Goal: Use online tool/utility: Utilize a website feature to perform a specific function

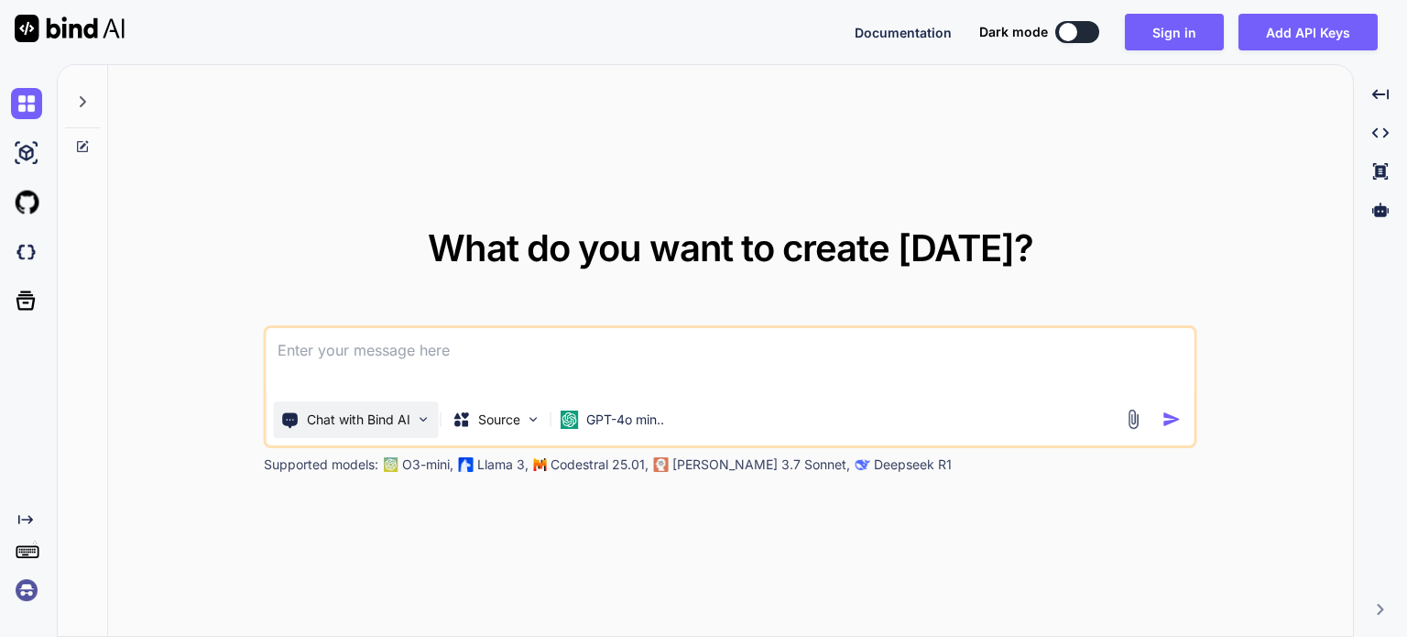
click at [377, 430] on div "Chat with Bind AI" at bounding box center [356, 419] width 165 height 37
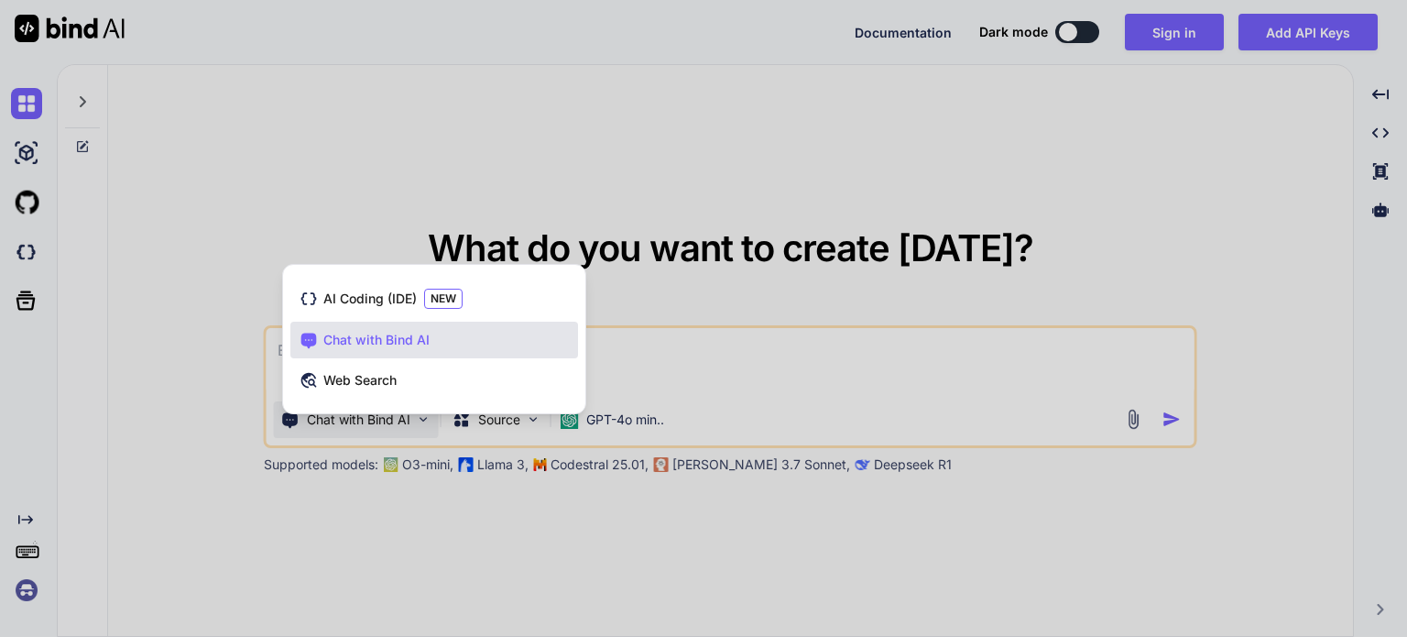
click at [681, 314] on div at bounding box center [703, 318] width 1407 height 637
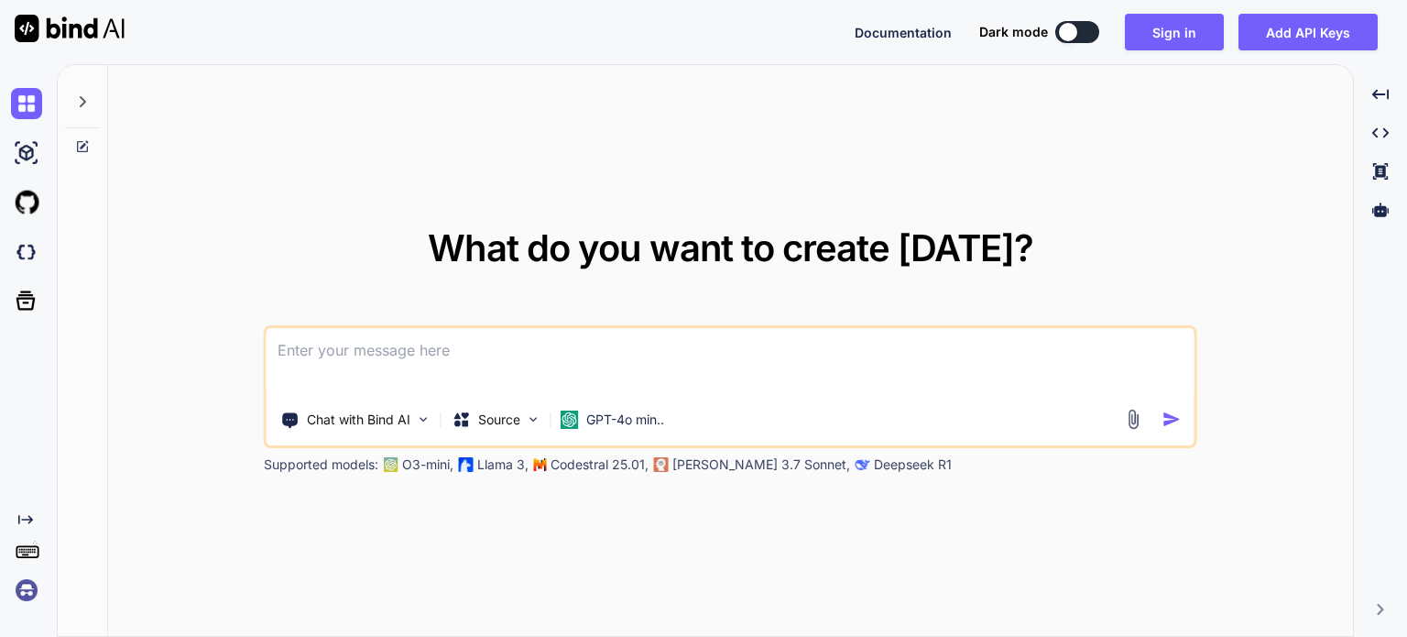
click at [697, 461] on p "[PERSON_NAME] 3.7 Sonnet," at bounding box center [761, 464] width 178 height 18
click at [96, 82] on div at bounding box center [82, 96] width 35 height 63
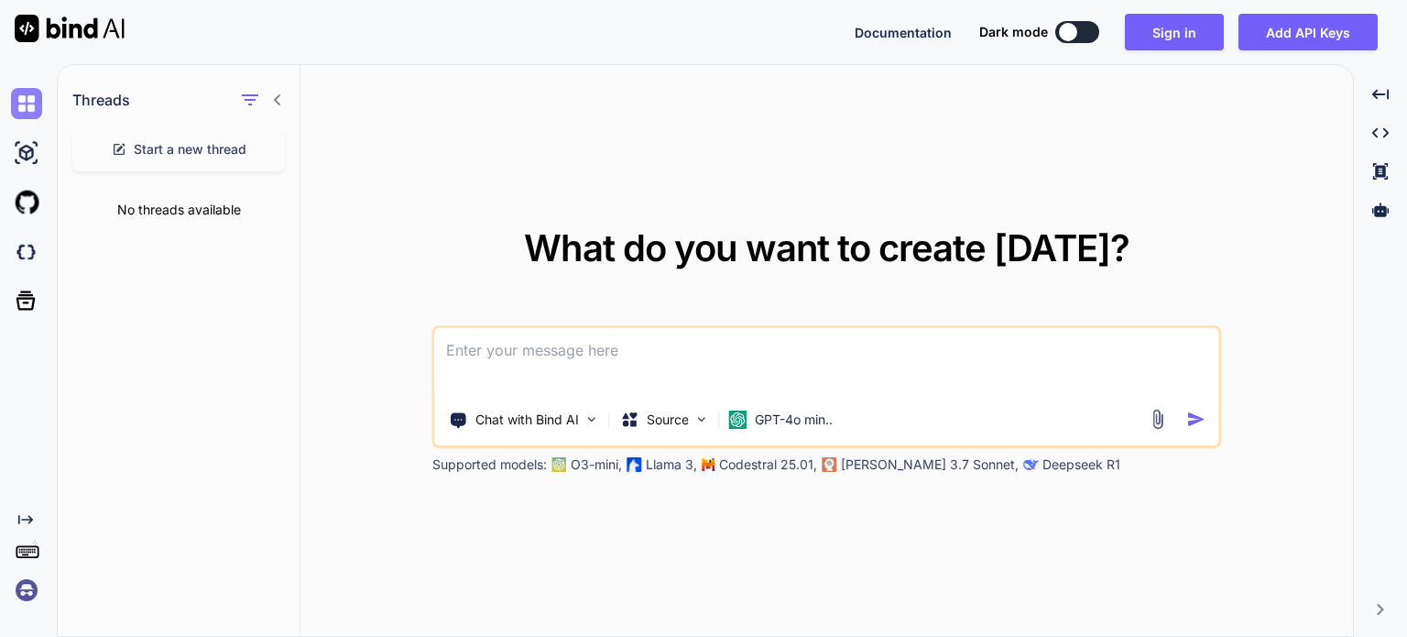
click at [38, 98] on img at bounding box center [26, 103] width 31 height 31
click at [33, 160] on img at bounding box center [26, 152] width 31 height 31
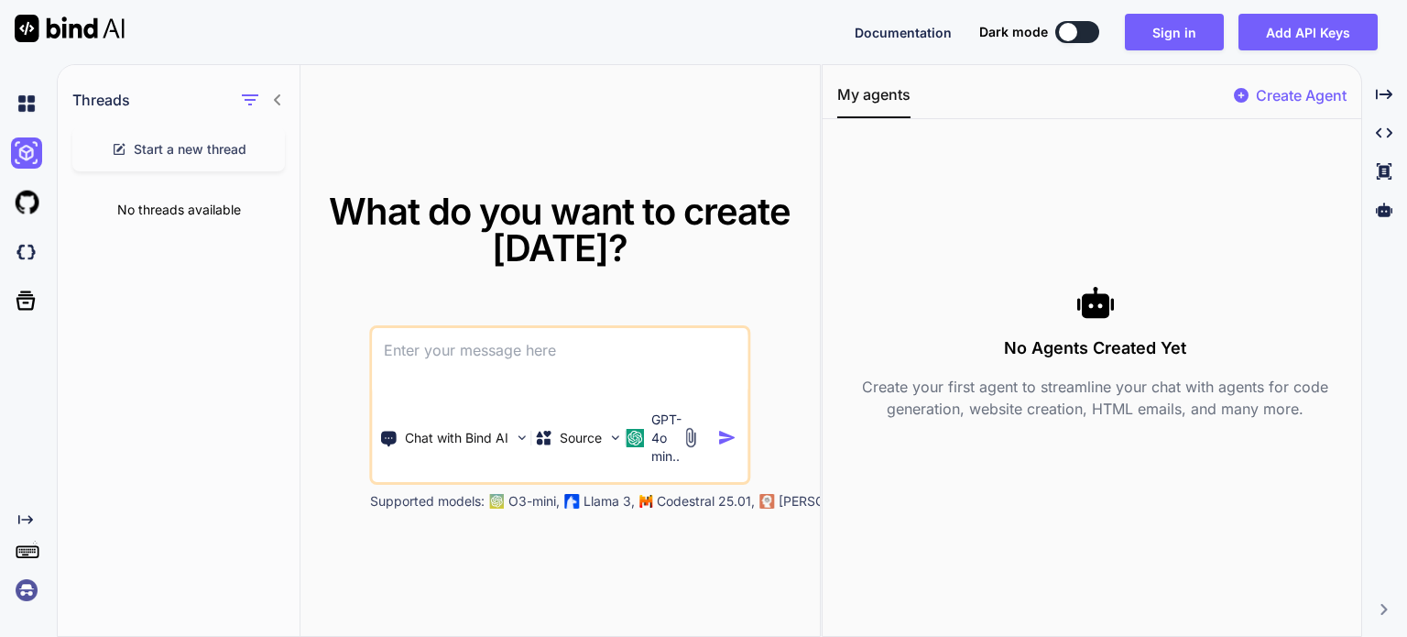
click at [593, 502] on p "Llama 3," at bounding box center [608, 501] width 51 height 18
click at [33, 118] on img at bounding box center [26, 103] width 31 height 31
click at [464, 433] on p "Chat with Bind AI" at bounding box center [456, 438] width 103 height 18
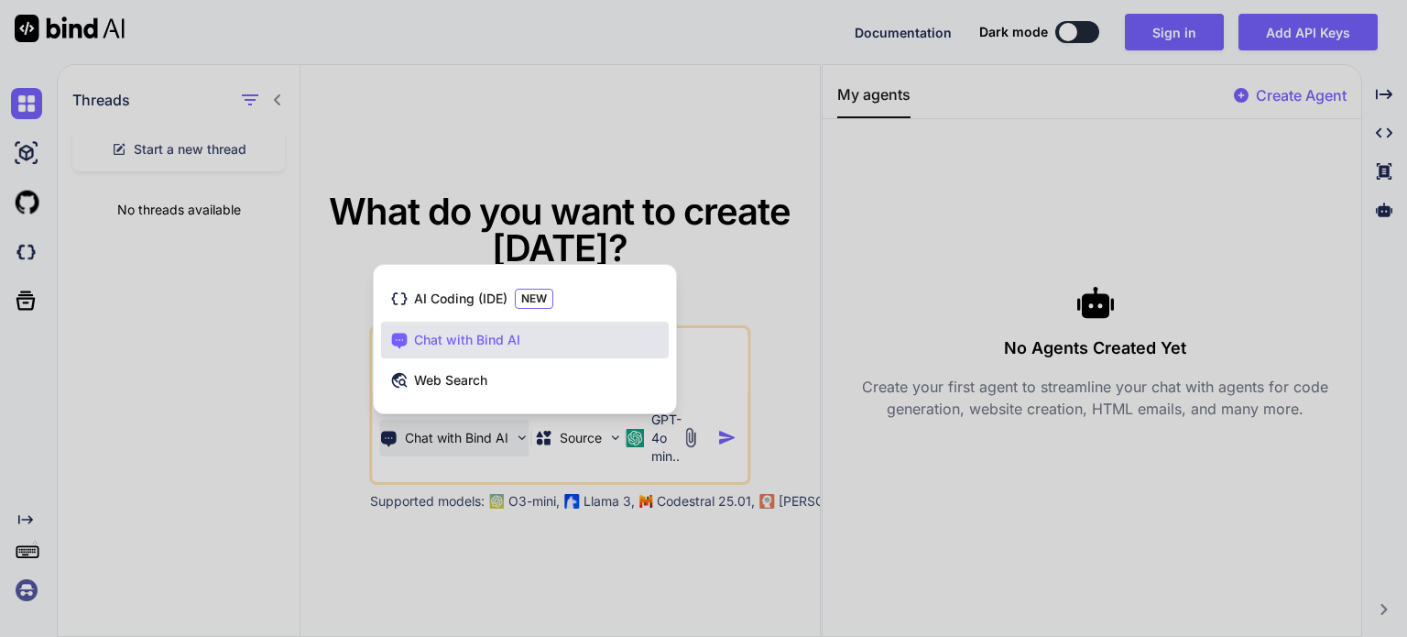
click at [508, 334] on span "Chat with Bind AI" at bounding box center [467, 340] width 106 height 18
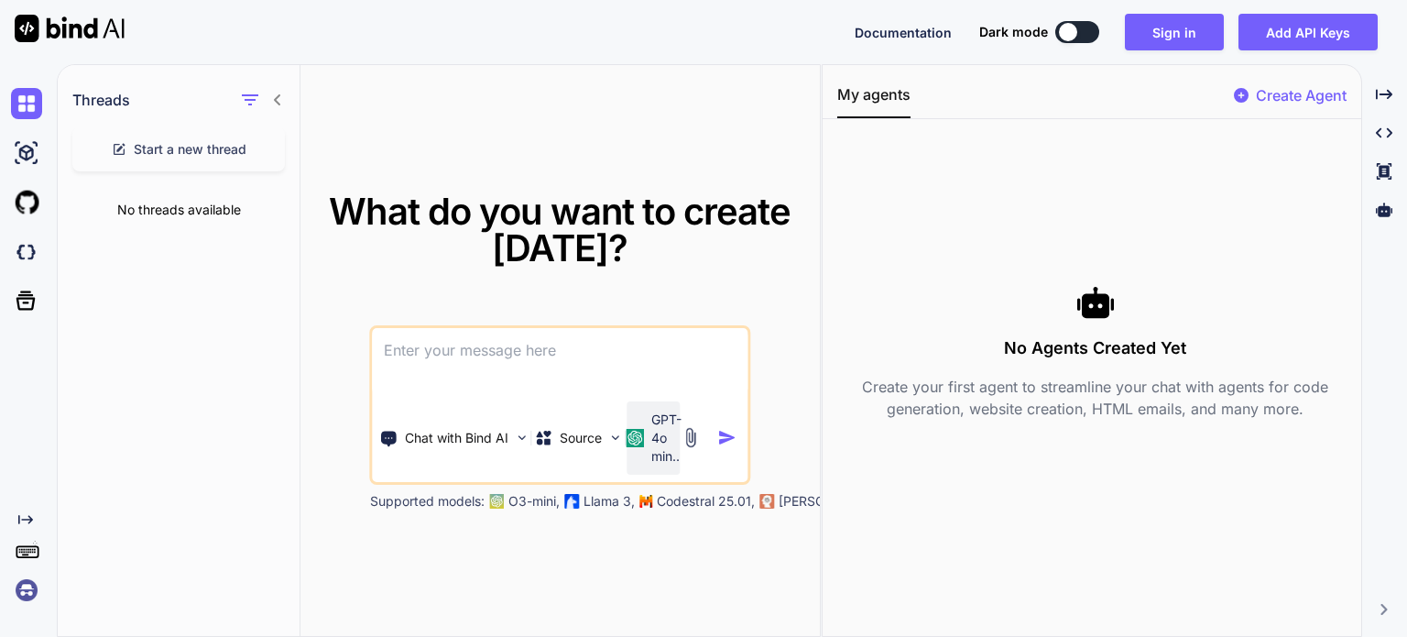
click at [651, 433] on div "GPT-4o min.." at bounding box center [653, 437] width 38 height 55
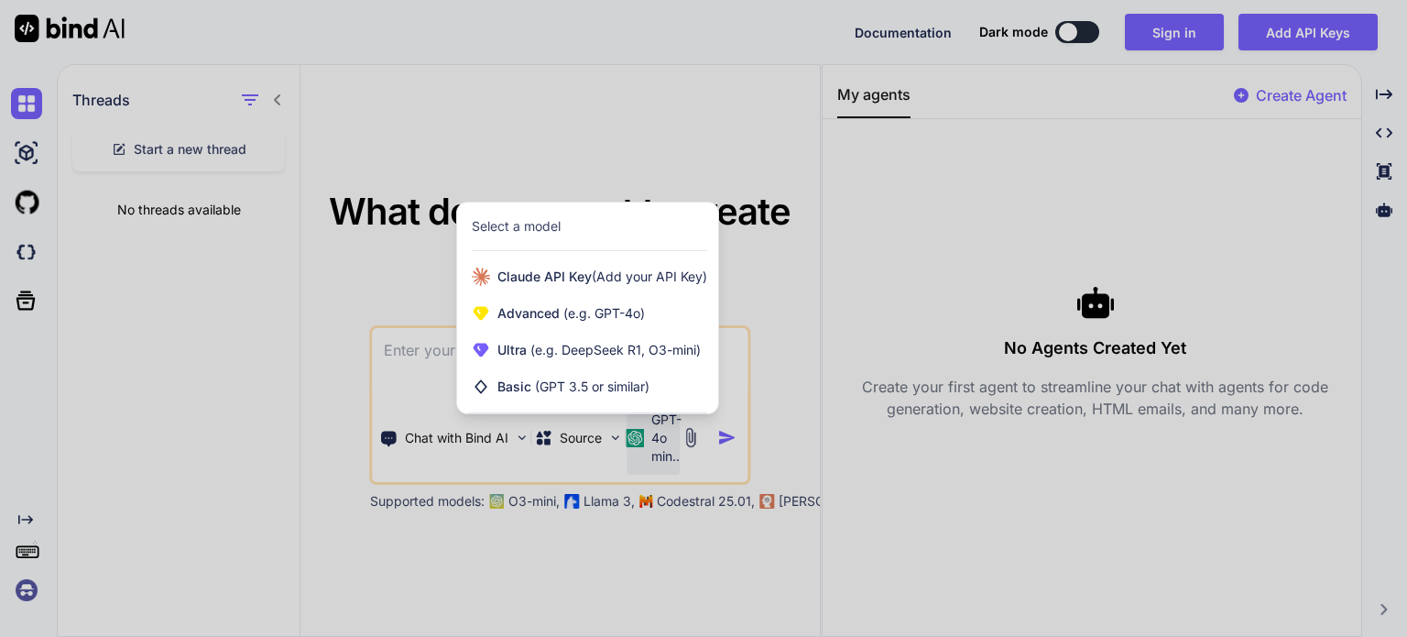
click at [937, 248] on div at bounding box center [703, 318] width 1407 height 637
type textarea "x"
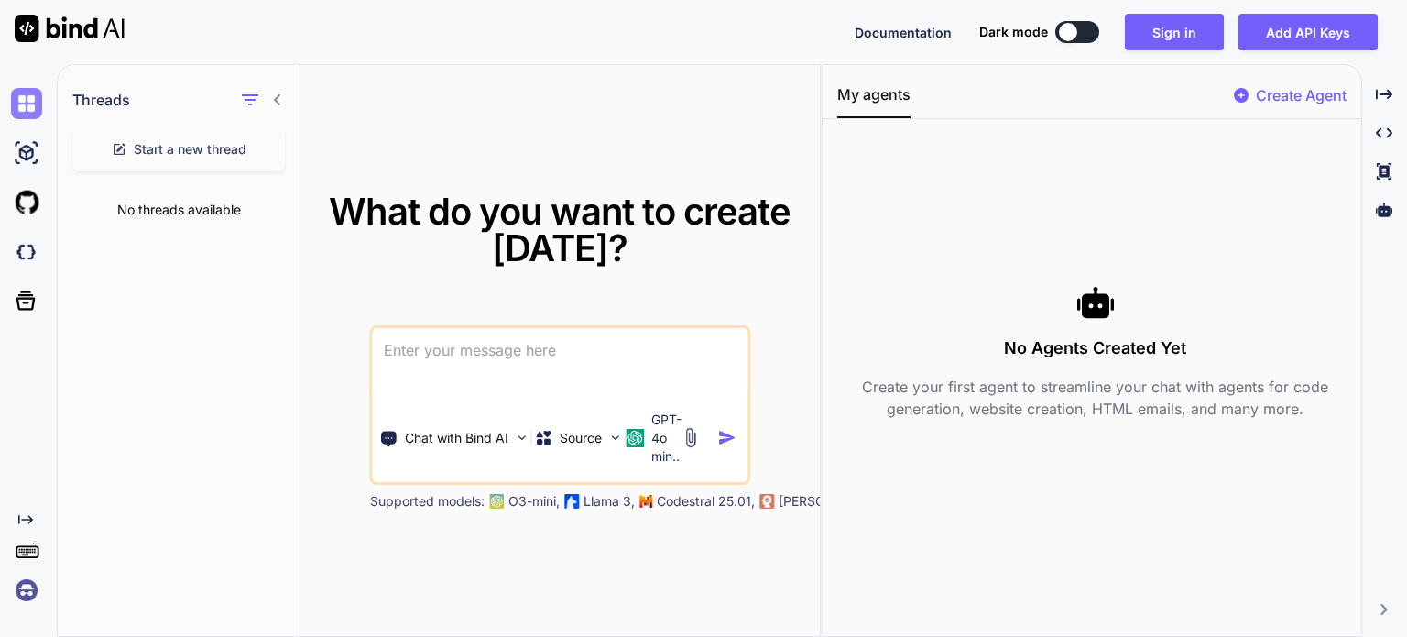
click at [25, 113] on img at bounding box center [26, 103] width 31 height 31
click at [1211, 25] on button "Sign in" at bounding box center [1174, 32] width 99 height 37
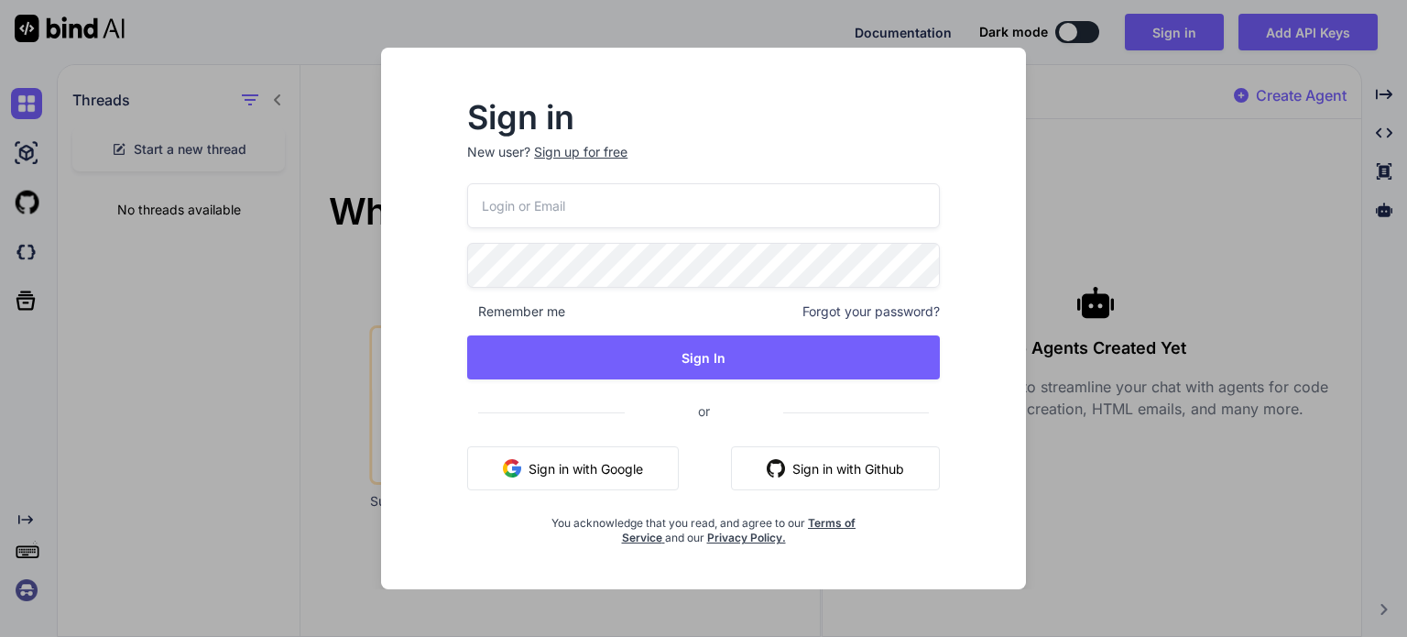
click at [543, 474] on button "Sign in with Google" at bounding box center [573, 468] width 212 height 44
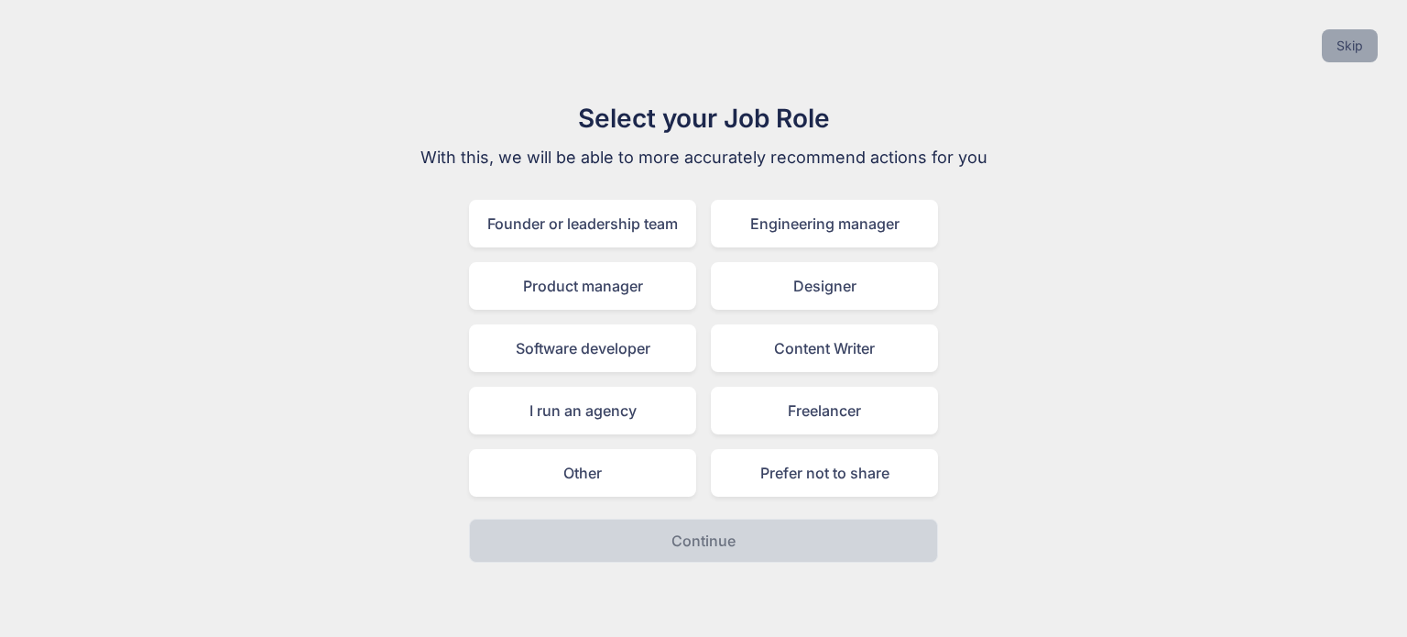
click at [1367, 57] on button "Skip" at bounding box center [1350, 45] width 56 height 33
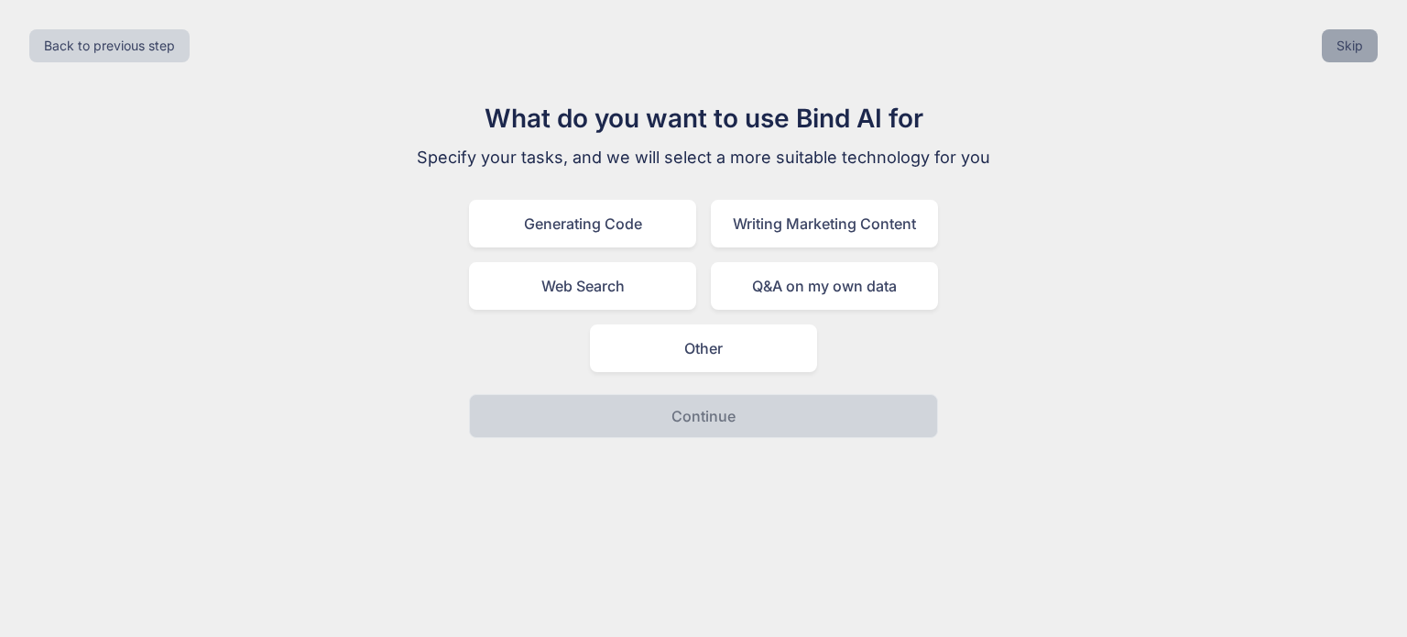
click at [1367, 57] on button "Skip" at bounding box center [1350, 45] width 56 height 33
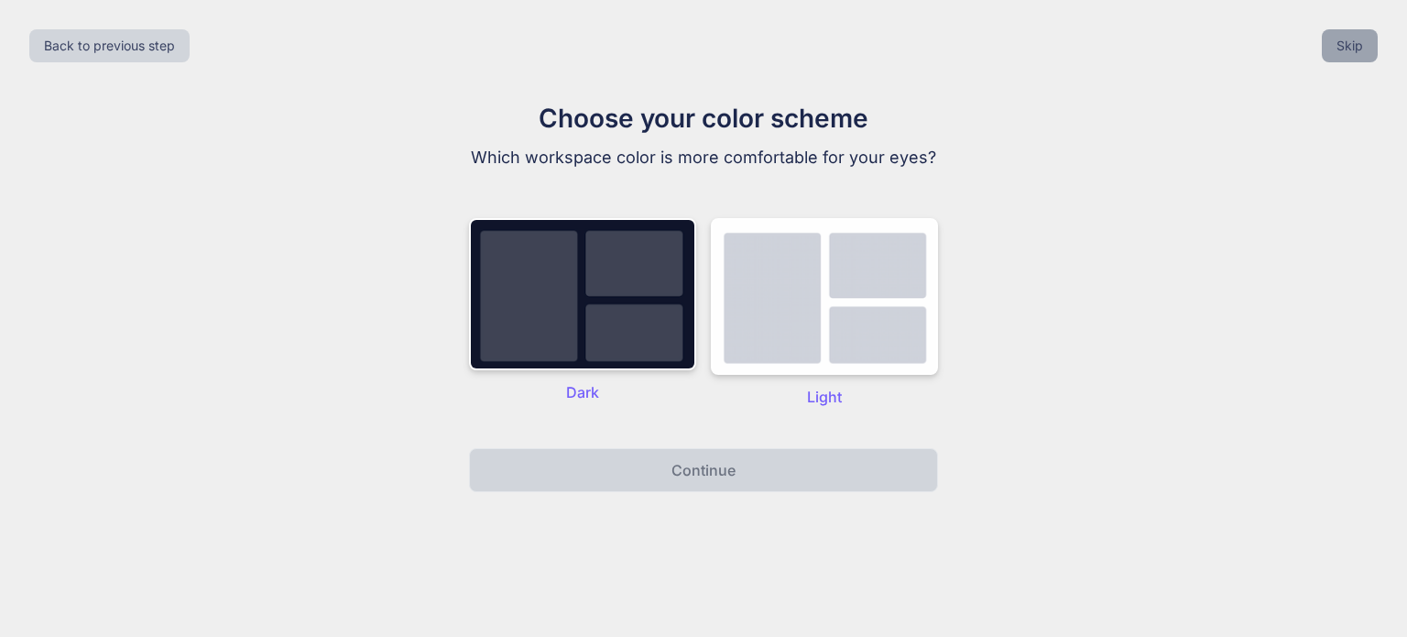
click at [1367, 57] on button "Skip" at bounding box center [1350, 45] width 56 height 33
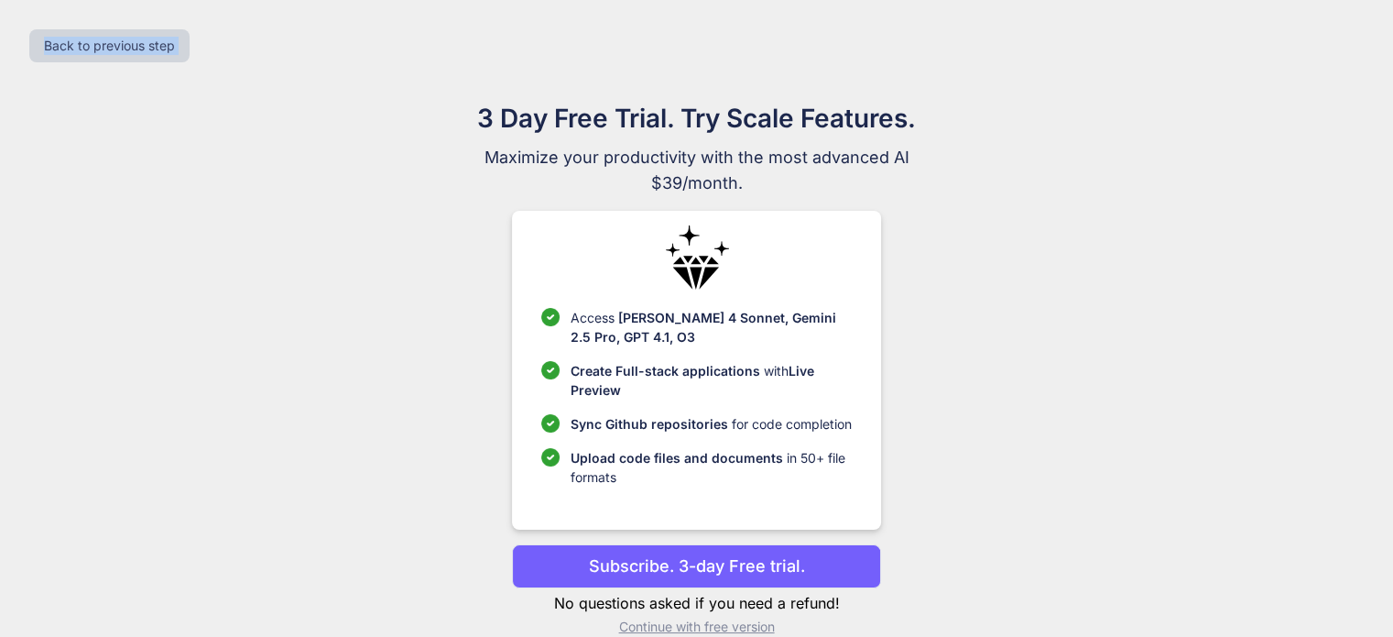
click at [1367, 57] on div "Back to previous step" at bounding box center [697, 46] width 1364 height 62
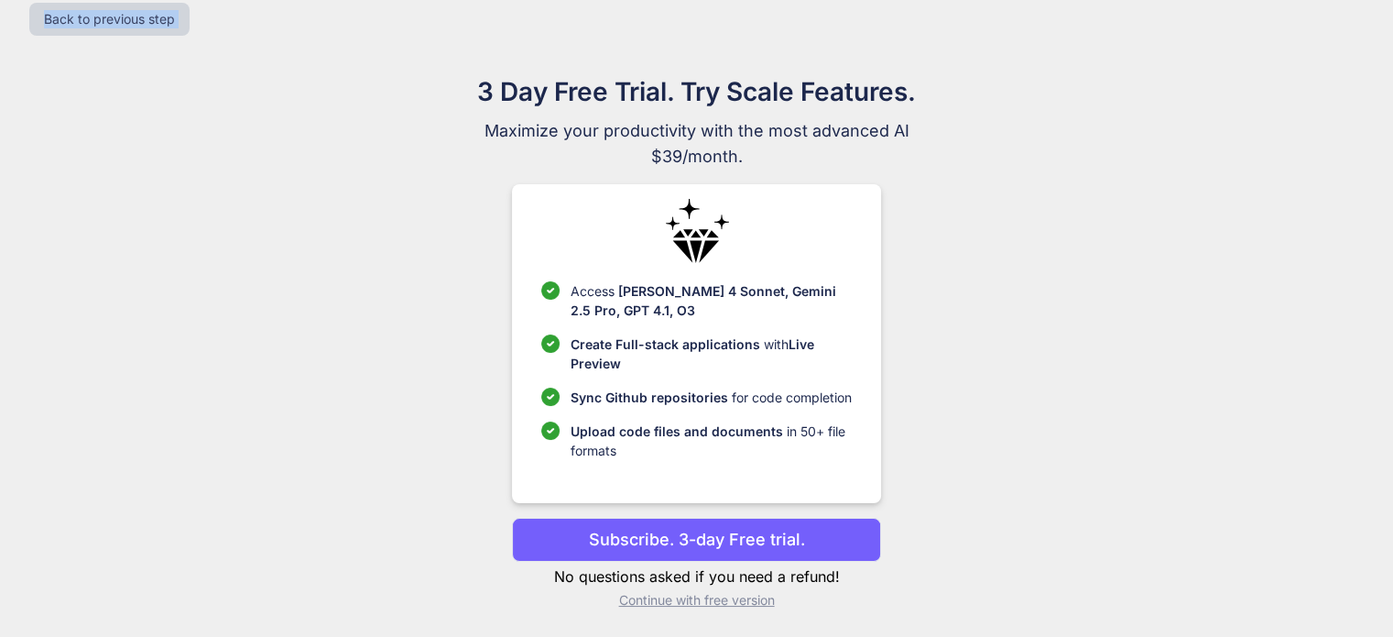
scroll to position [27, 0]
click at [653, 593] on p "Continue with free version" at bounding box center [696, 599] width 369 height 18
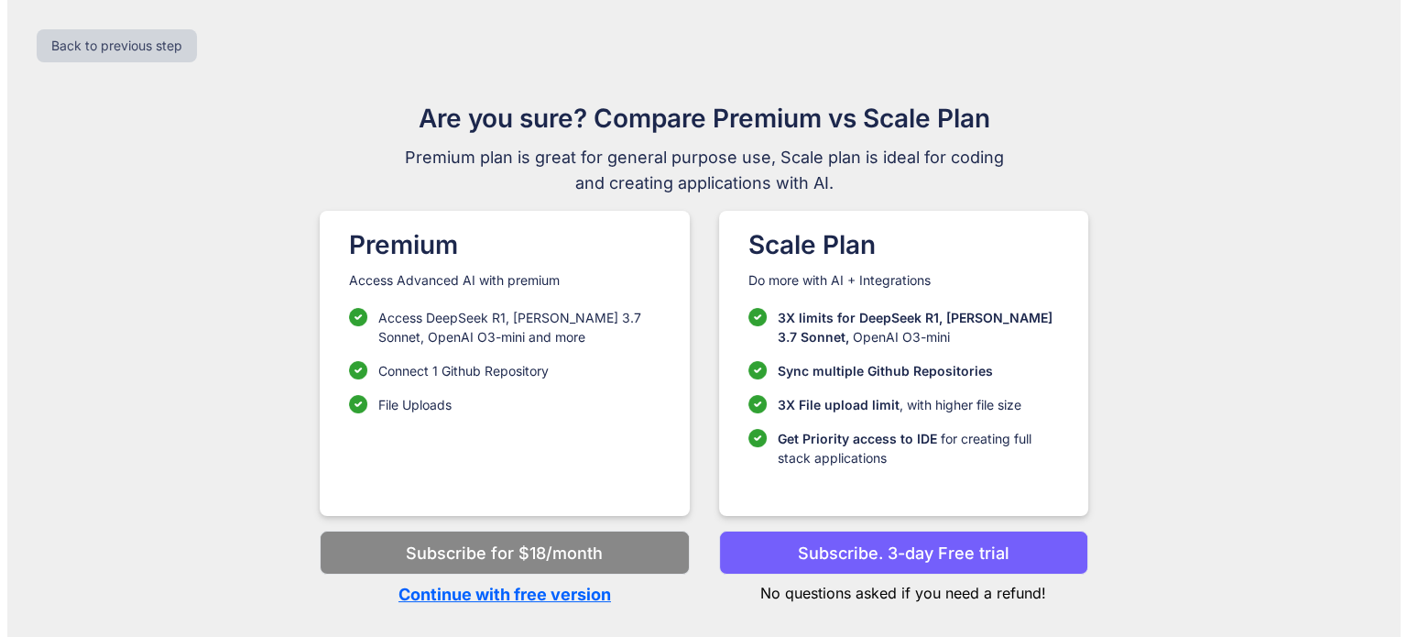
scroll to position [0, 0]
click at [561, 595] on p "Continue with free version" at bounding box center [504, 594] width 369 height 25
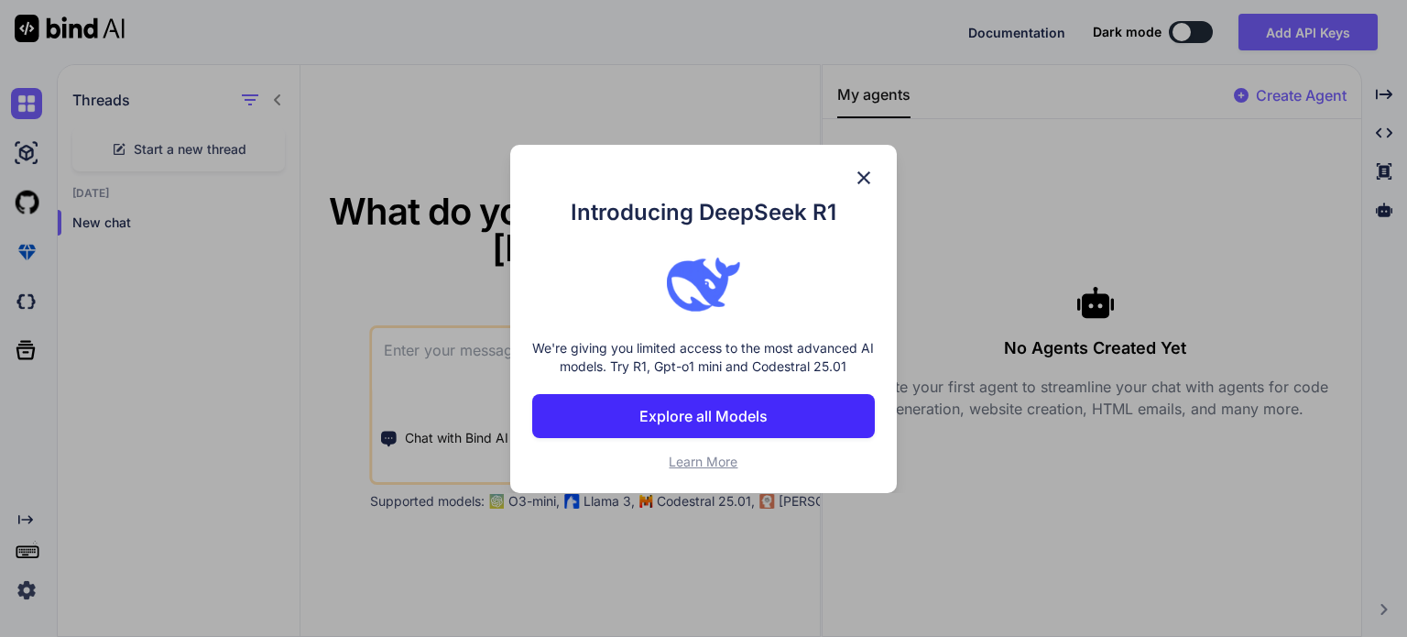
click at [863, 174] on img at bounding box center [864, 178] width 22 height 22
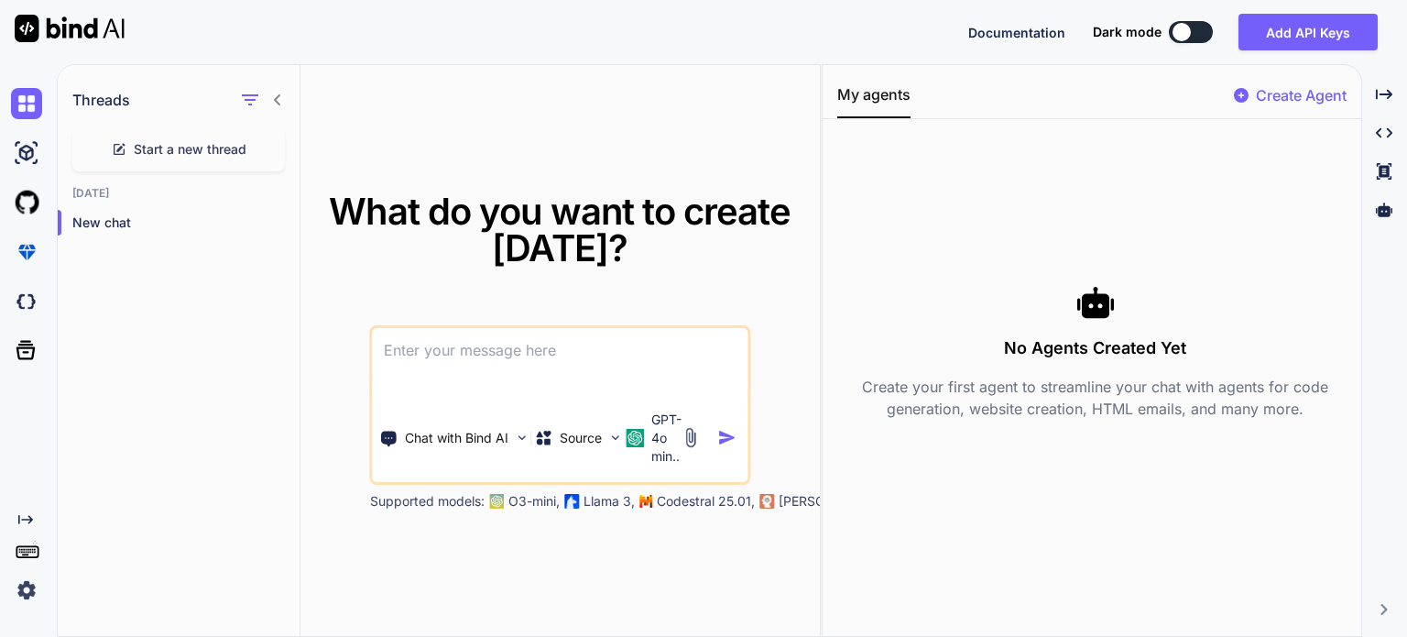
click at [197, 148] on span "Start a new thread" at bounding box center [190, 149] width 113 height 18
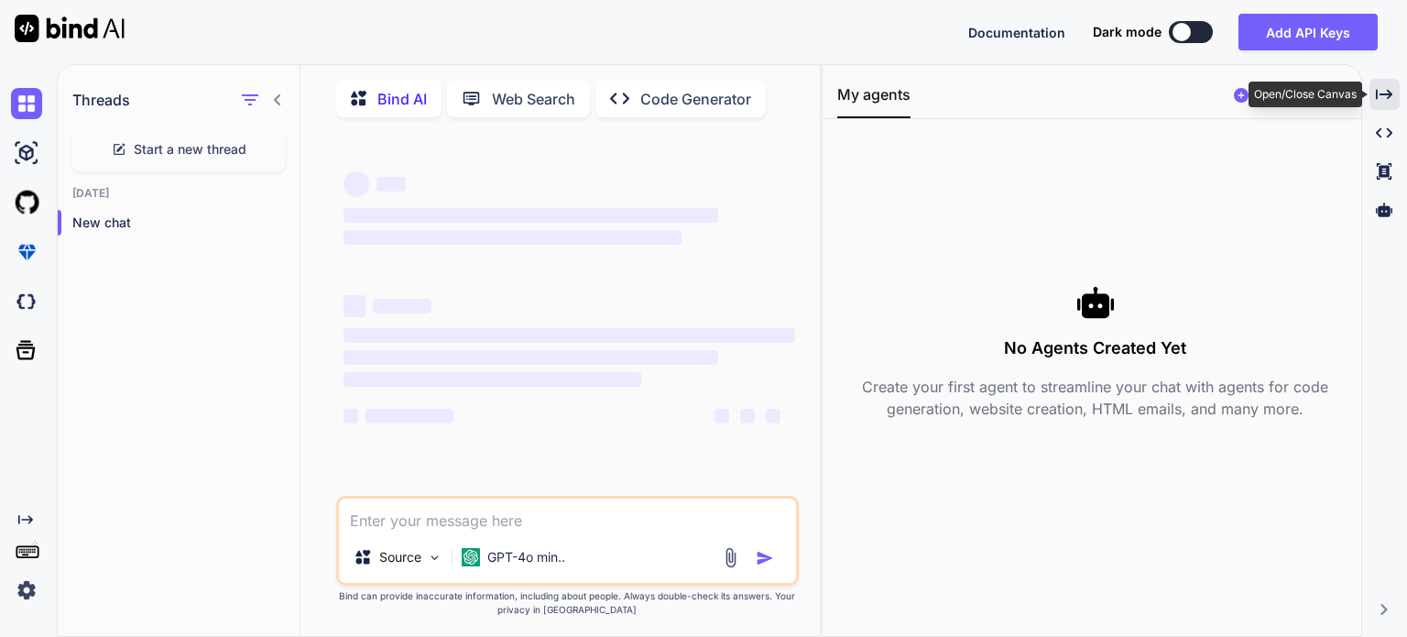
click at [1388, 84] on div "Created with Pixso." at bounding box center [1384, 94] width 30 height 31
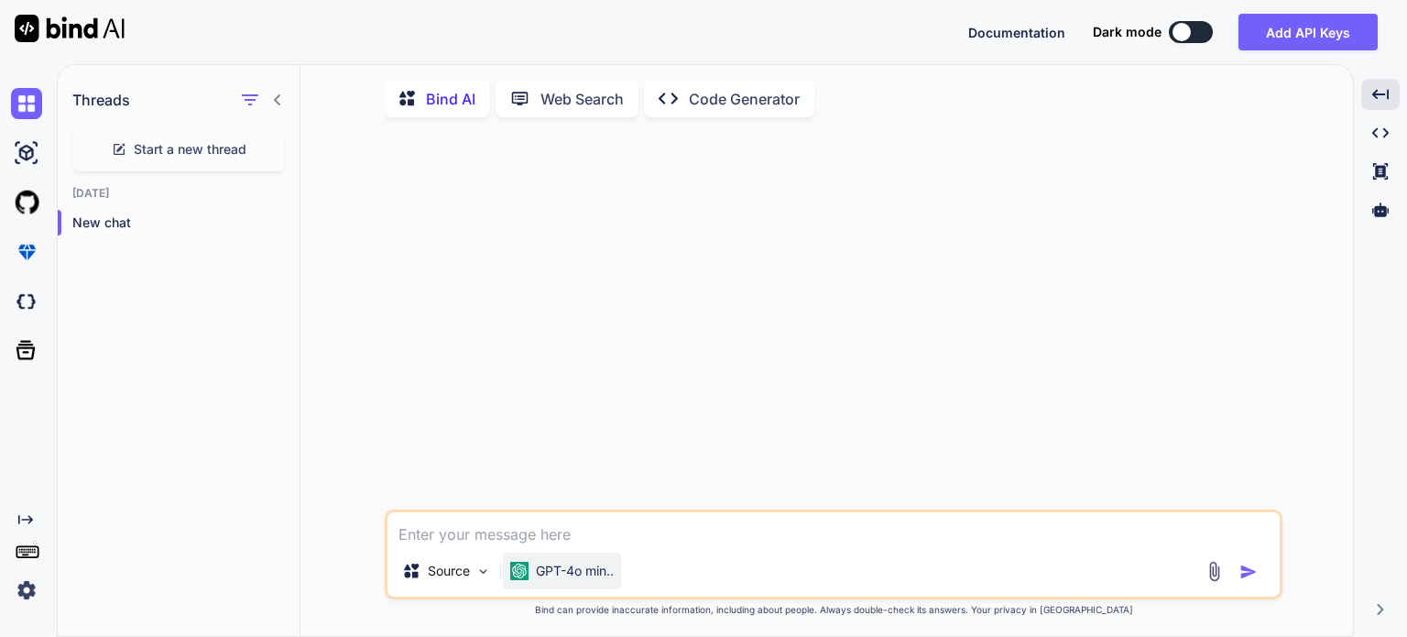
click at [596, 580] on p "GPT-4o min.." at bounding box center [575, 570] width 78 height 18
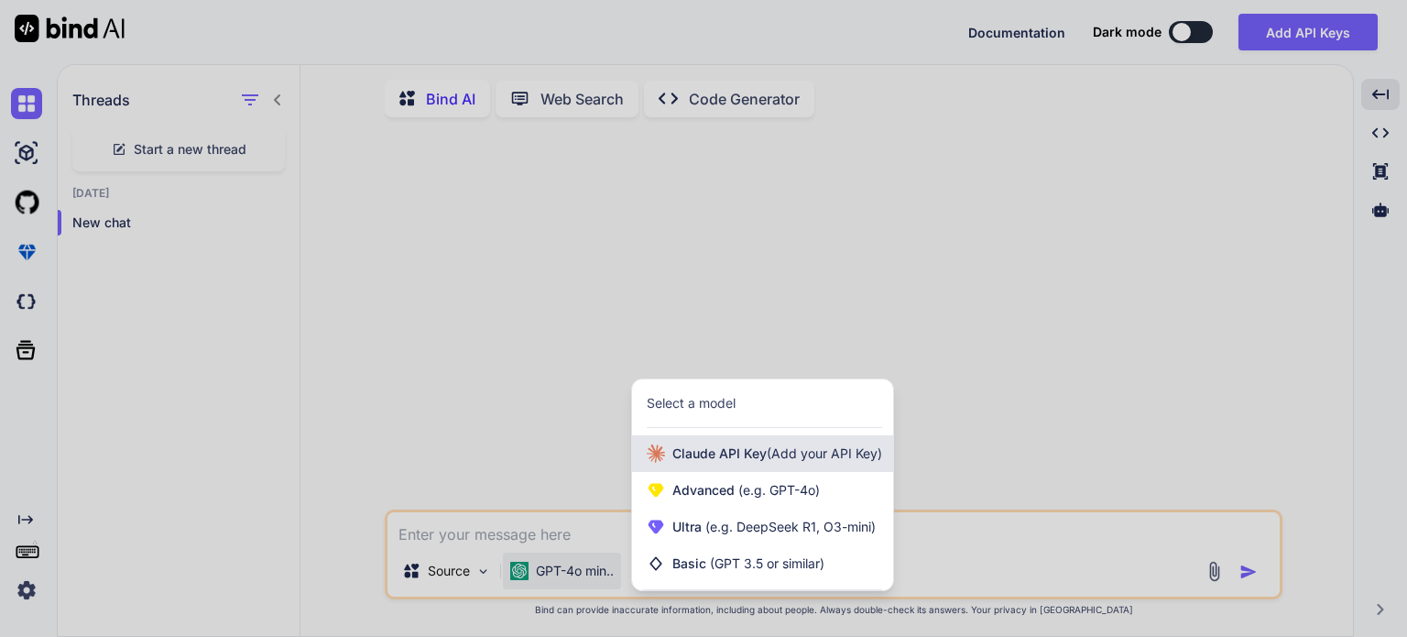
click at [758, 467] on div "[PERSON_NAME] Key (Add your API Key)" at bounding box center [762, 453] width 261 height 37
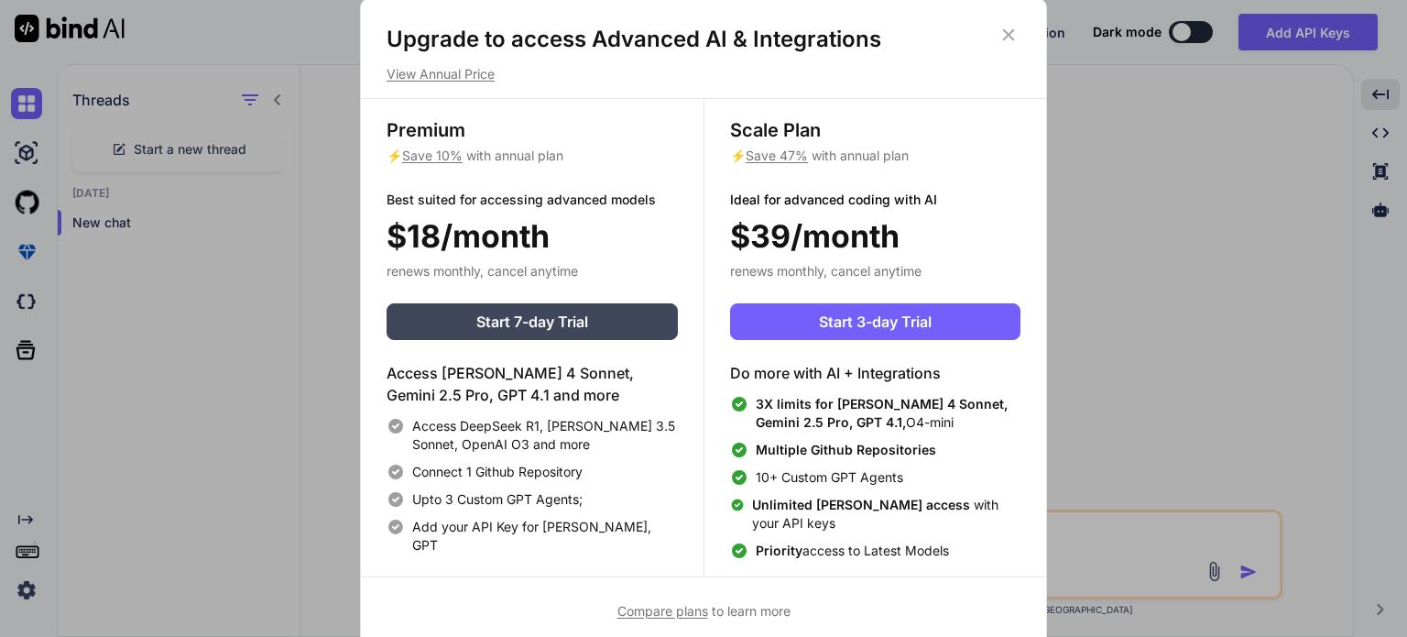
scroll to position [7, 0]
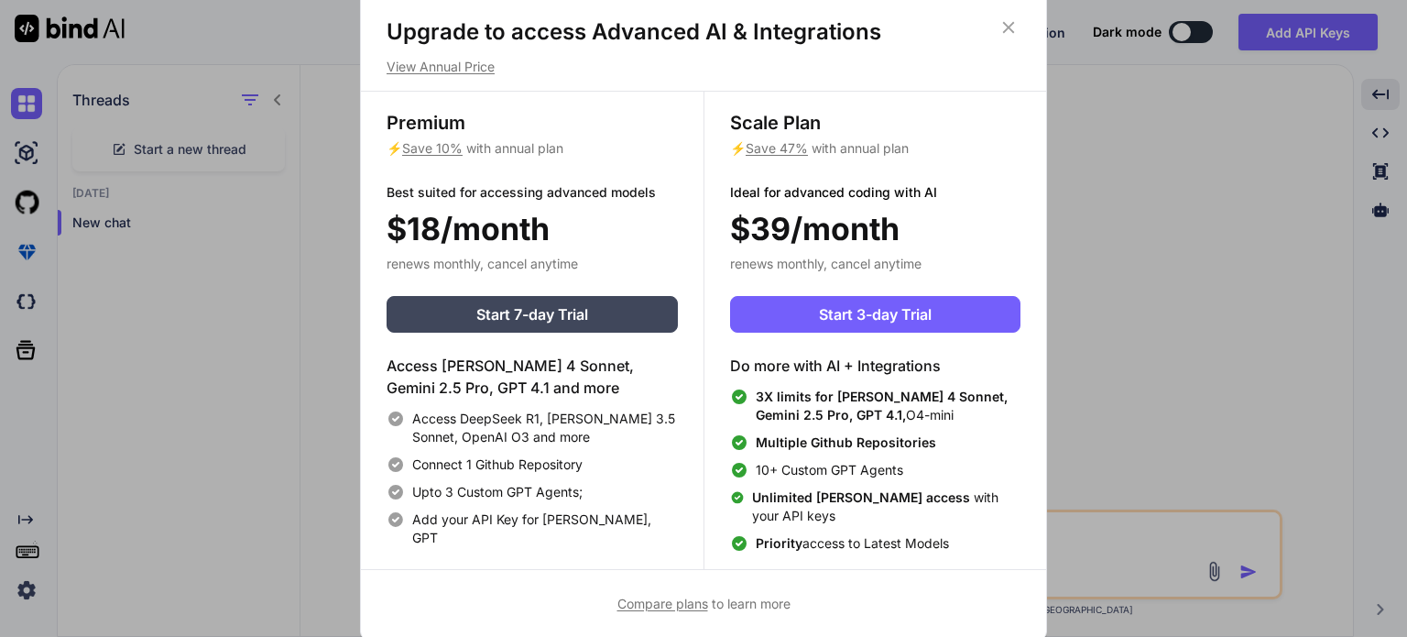
click at [321, 428] on div "Upgrade to access Advanced AI & Integrations View Annual Price Premium ⚡ Save 1…" at bounding box center [703, 318] width 1407 height 637
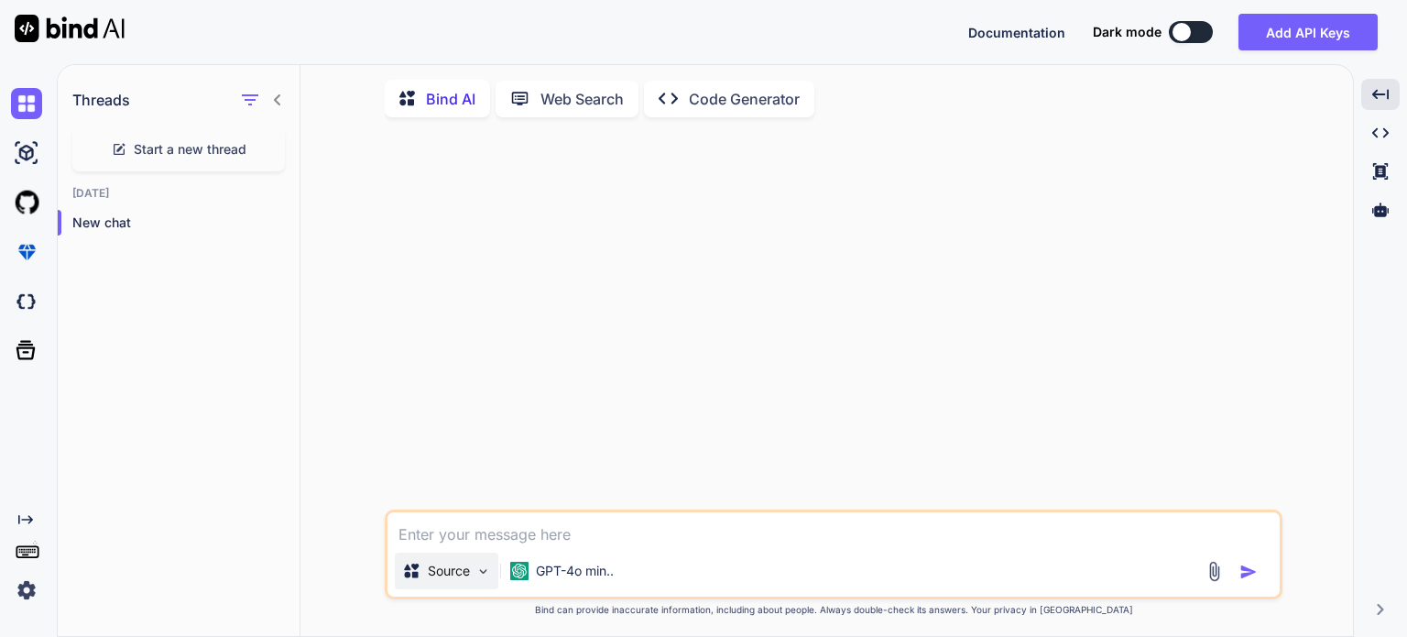
click at [456, 580] on p "Source" at bounding box center [449, 570] width 42 height 18
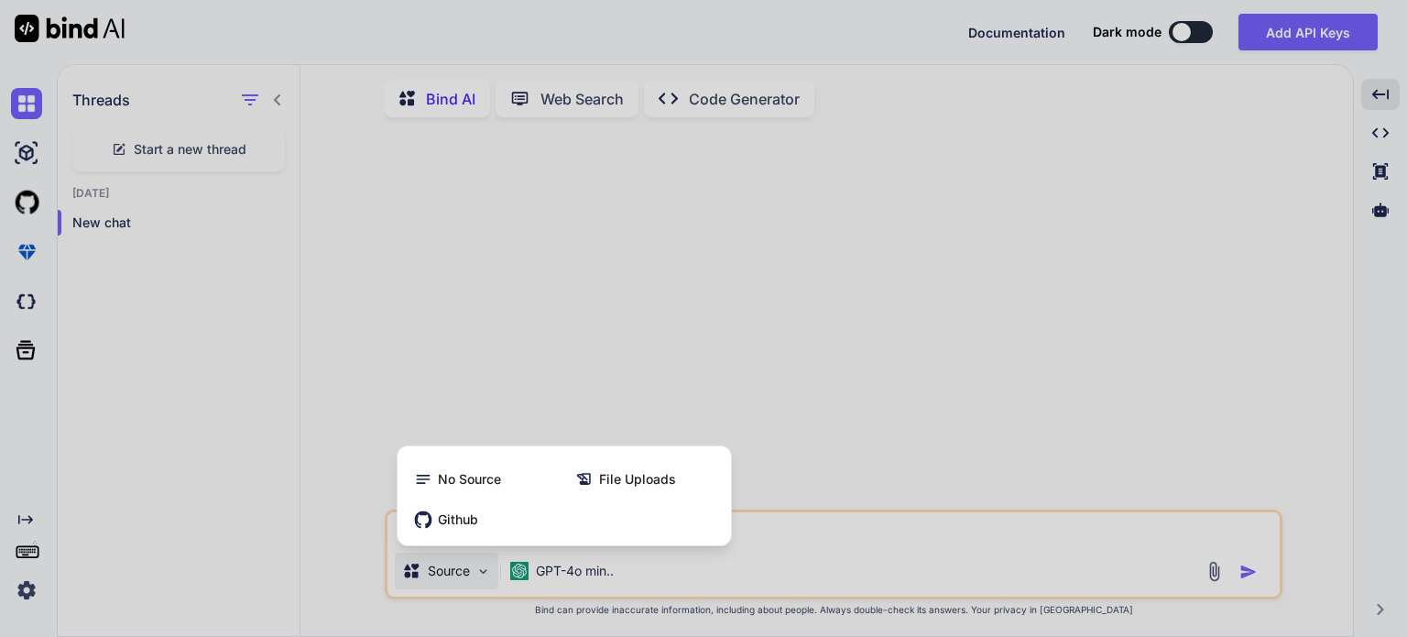
click at [456, 583] on div at bounding box center [703, 318] width 1407 height 637
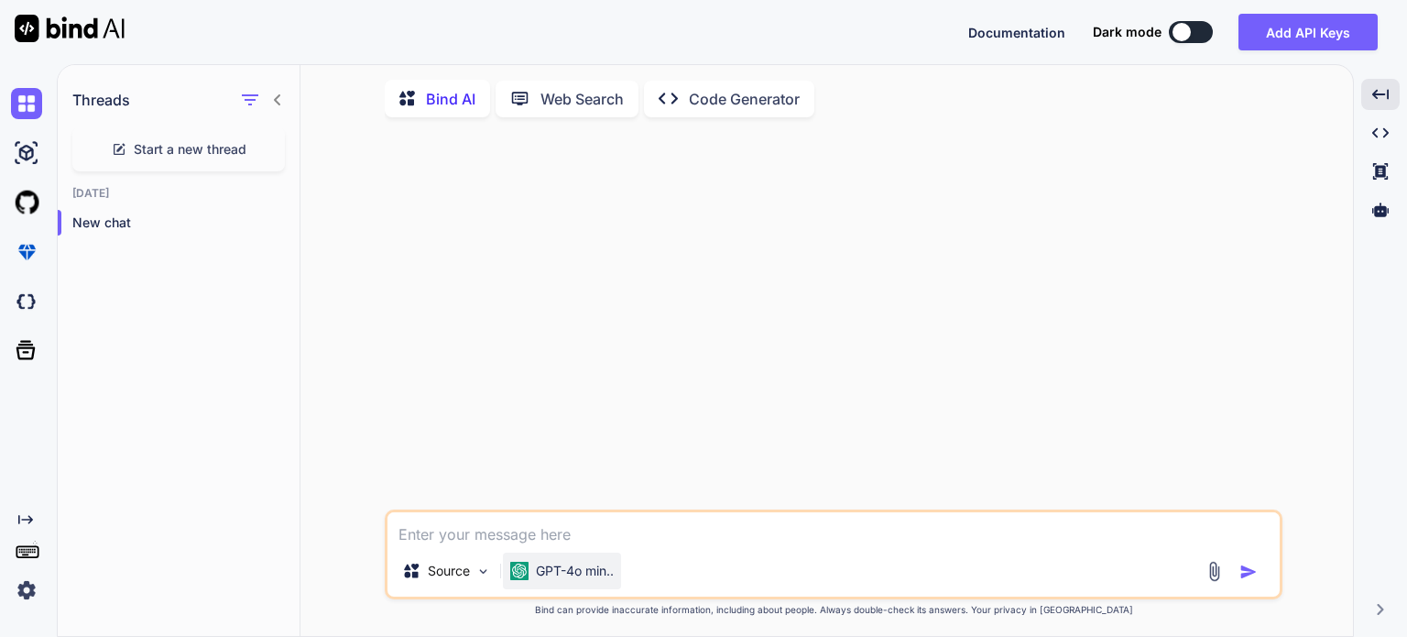
click at [568, 578] on p "GPT-4o min.." at bounding box center [575, 570] width 78 height 18
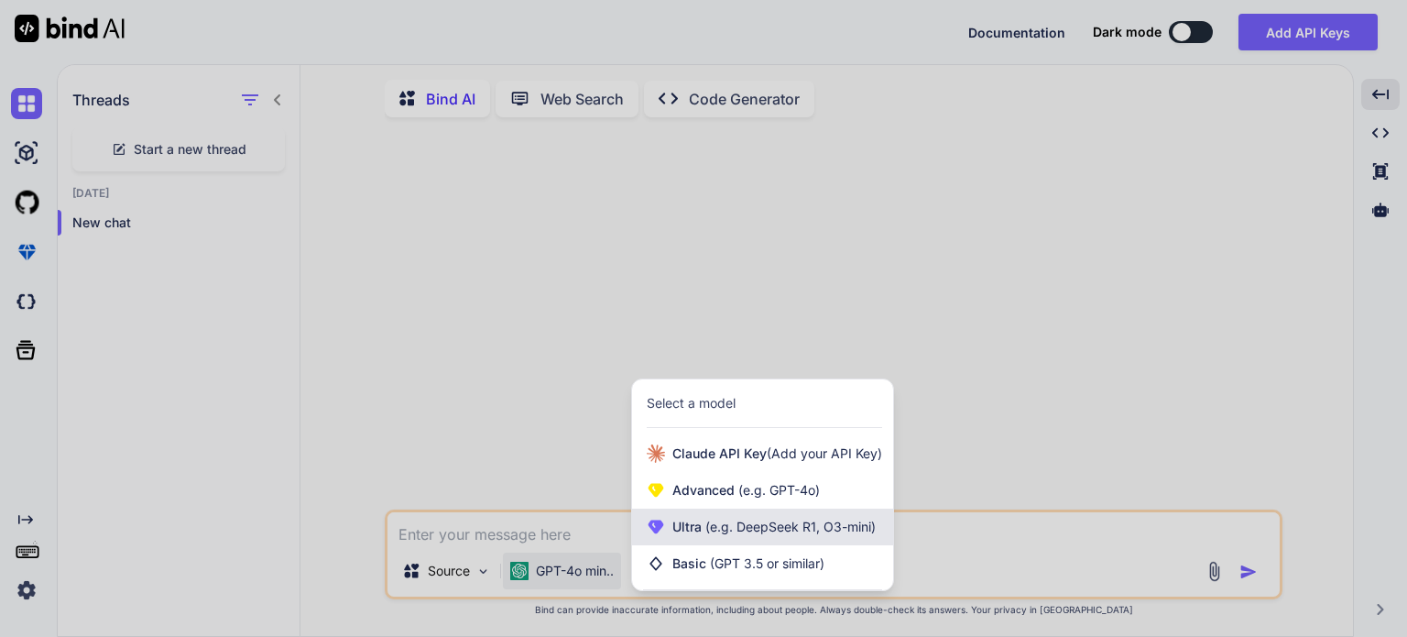
click at [845, 530] on span "(e.g. DeepSeek R1, O3-mini)" at bounding box center [789, 526] width 174 height 16
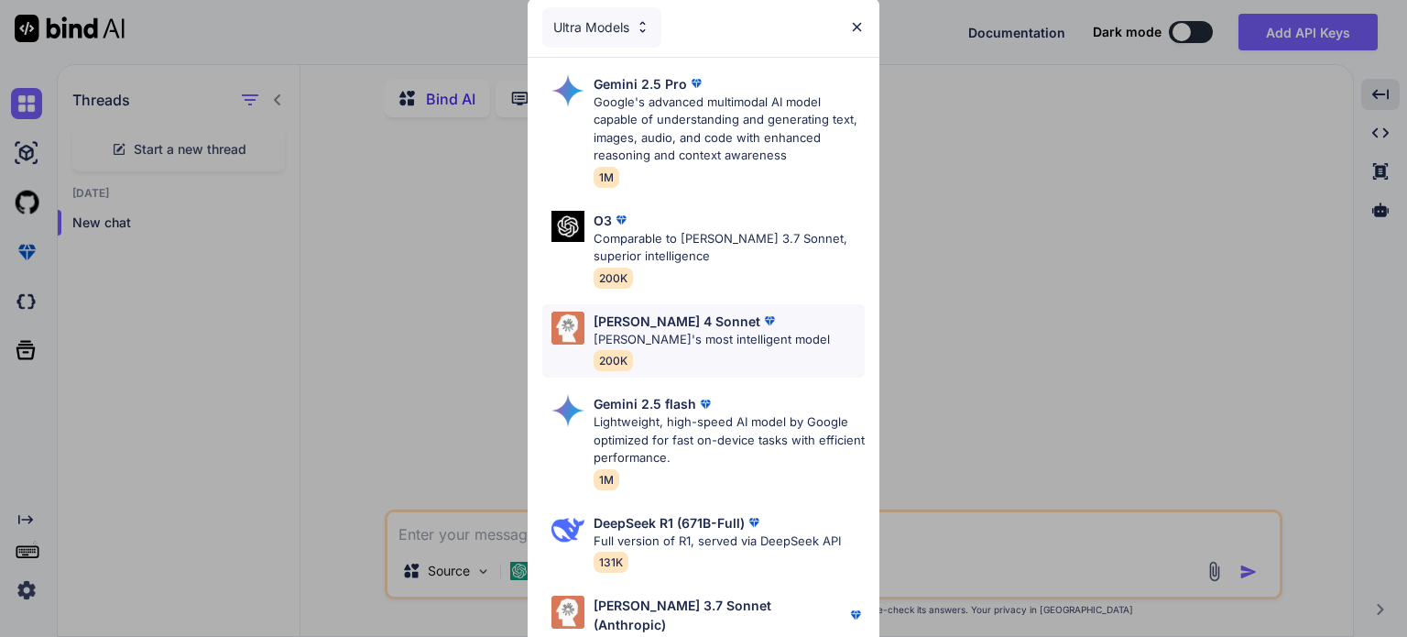
click at [683, 353] on div "[PERSON_NAME] 4 Sonnet [PERSON_NAME]'s most intelligent model 200K" at bounding box center [711, 341] width 236 height 60
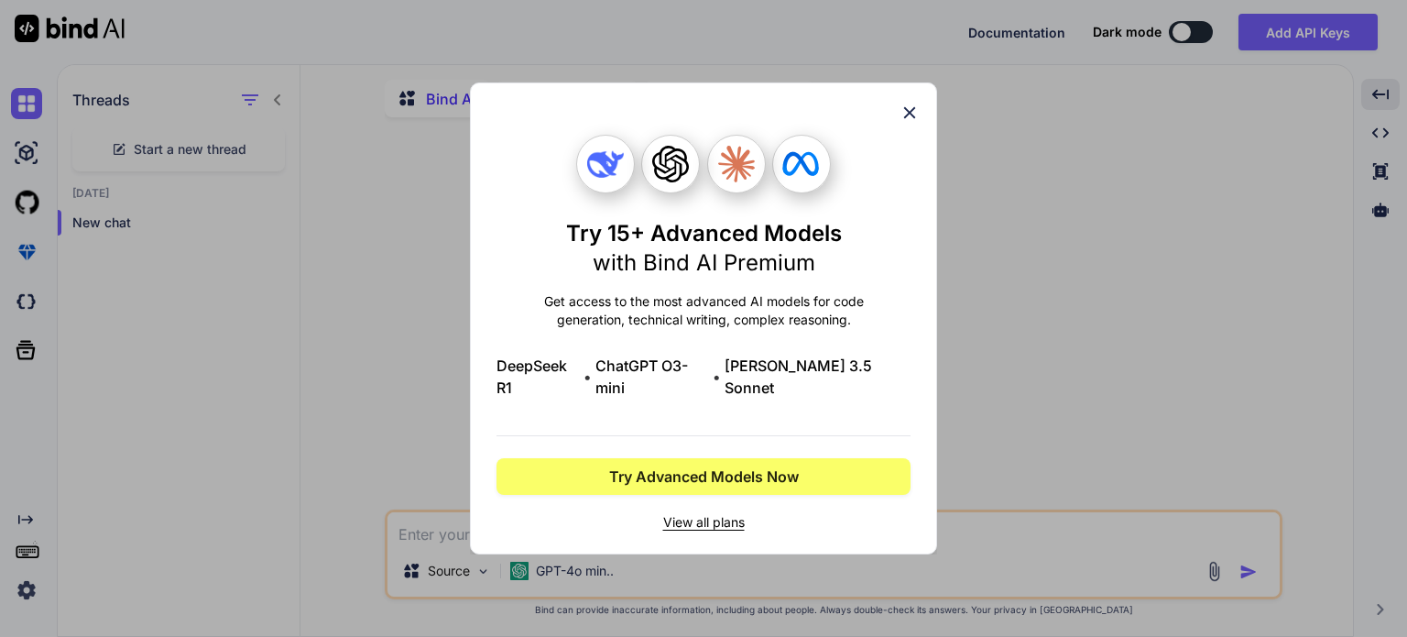
click at [680, 514] on span "View all plans" at bounding box center [703, 522] width 414 height 18
click at [905, 112] on div "Try 15+ Advanced Models with Bind AI Premium Get access to the most advanced AI…" at bounding box center [703, 318] width 414 height 470
click at [908, 119] on icon at bounding box center [910, 113] width 12 height 12
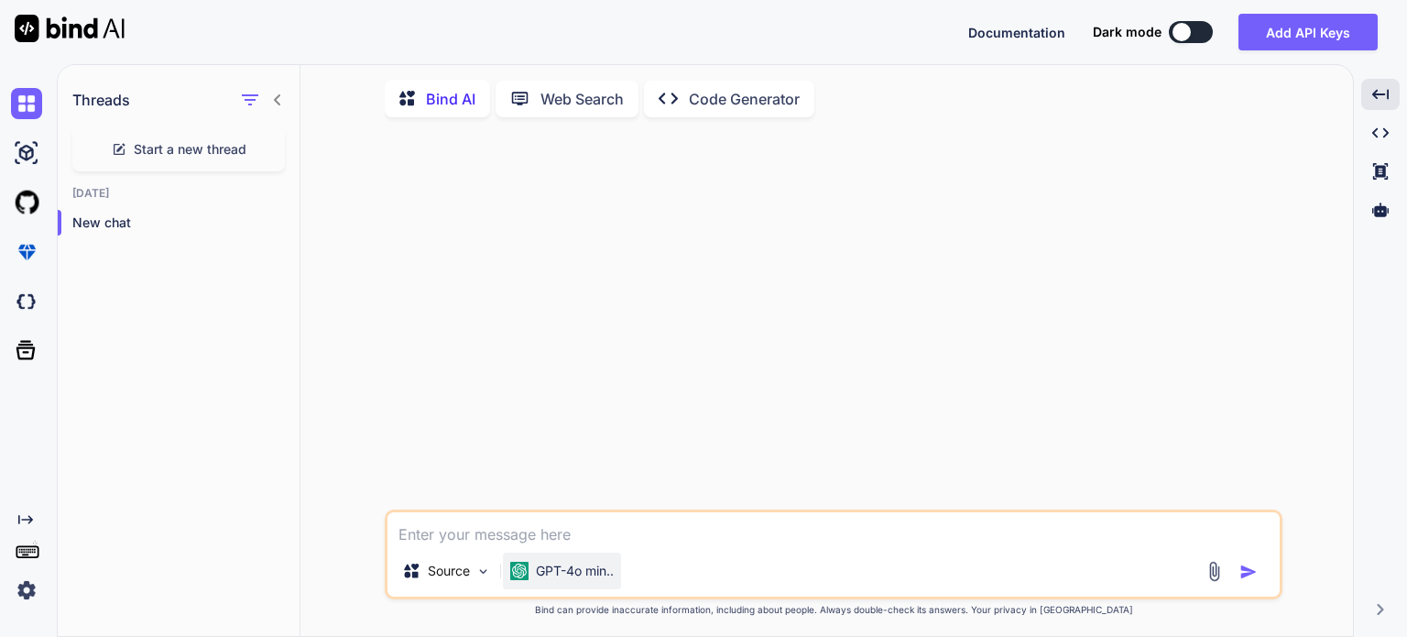
click at [583, 577] on p "GPT-4o min.." at bounding box center [575, 570] width 78 height 18
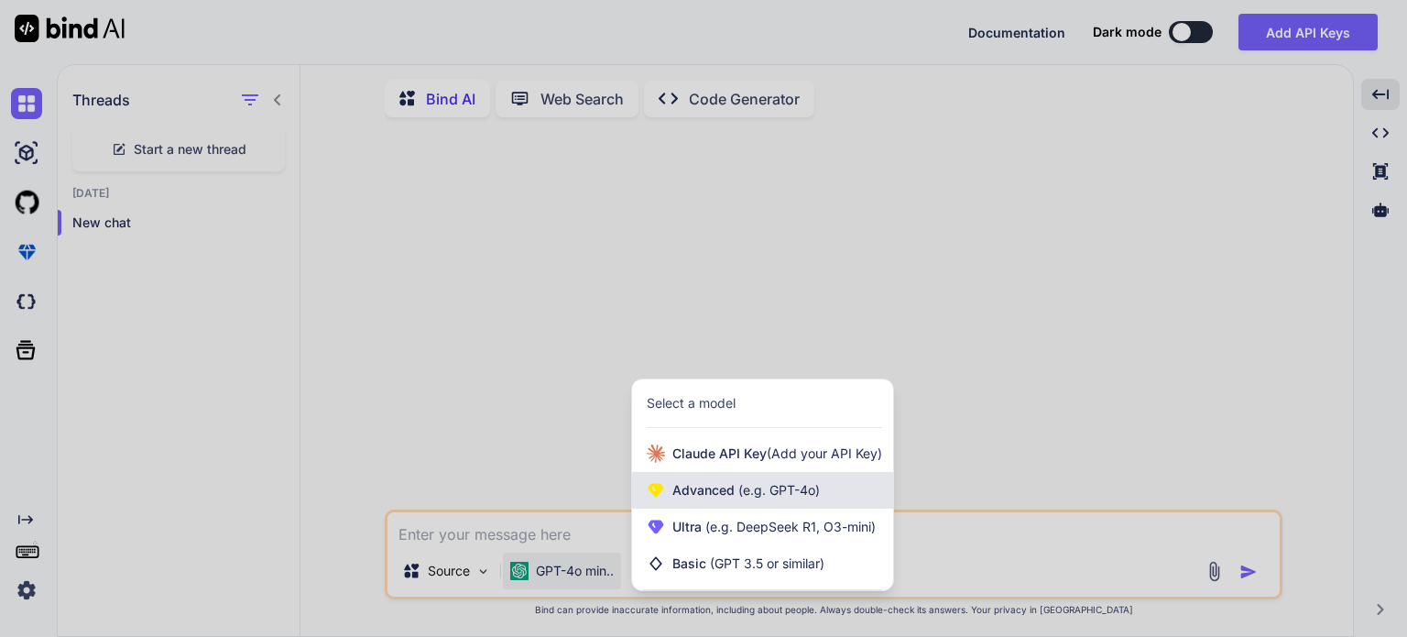
click at [805, 491] on span "(e.g. GPT-4o)" at bounding box center [777, 490] width 85 height 16
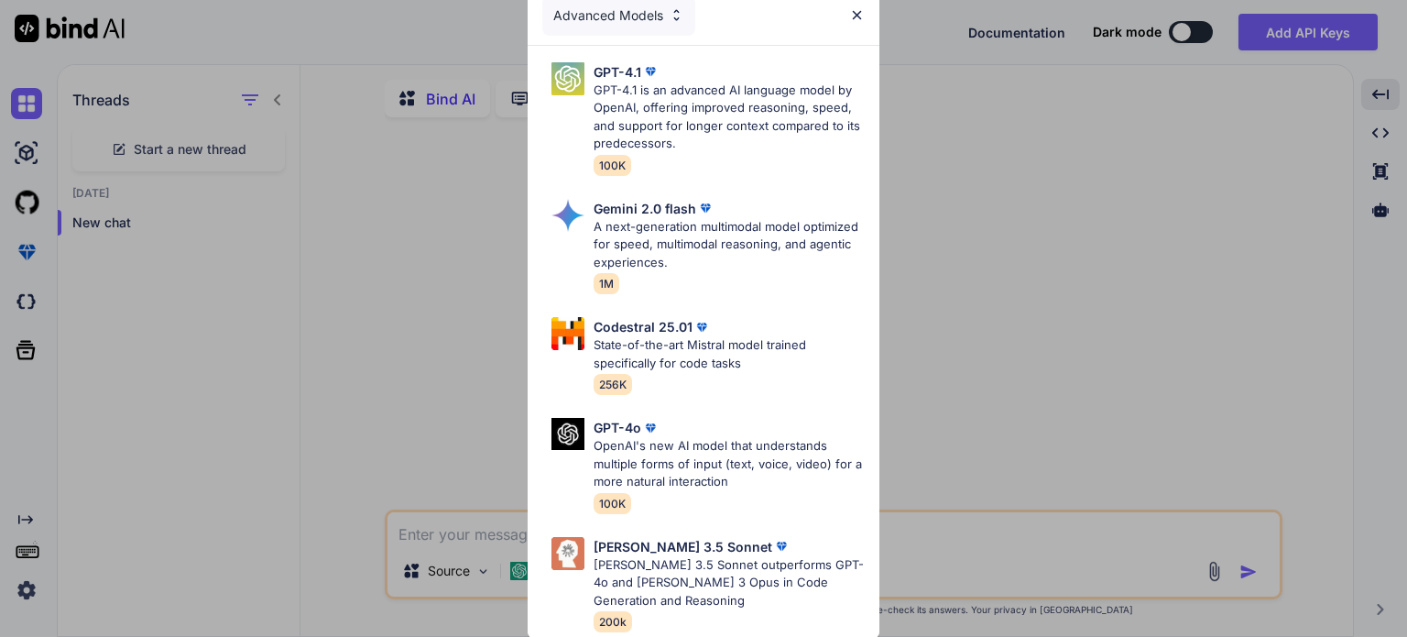
scroll to position [0, 0]
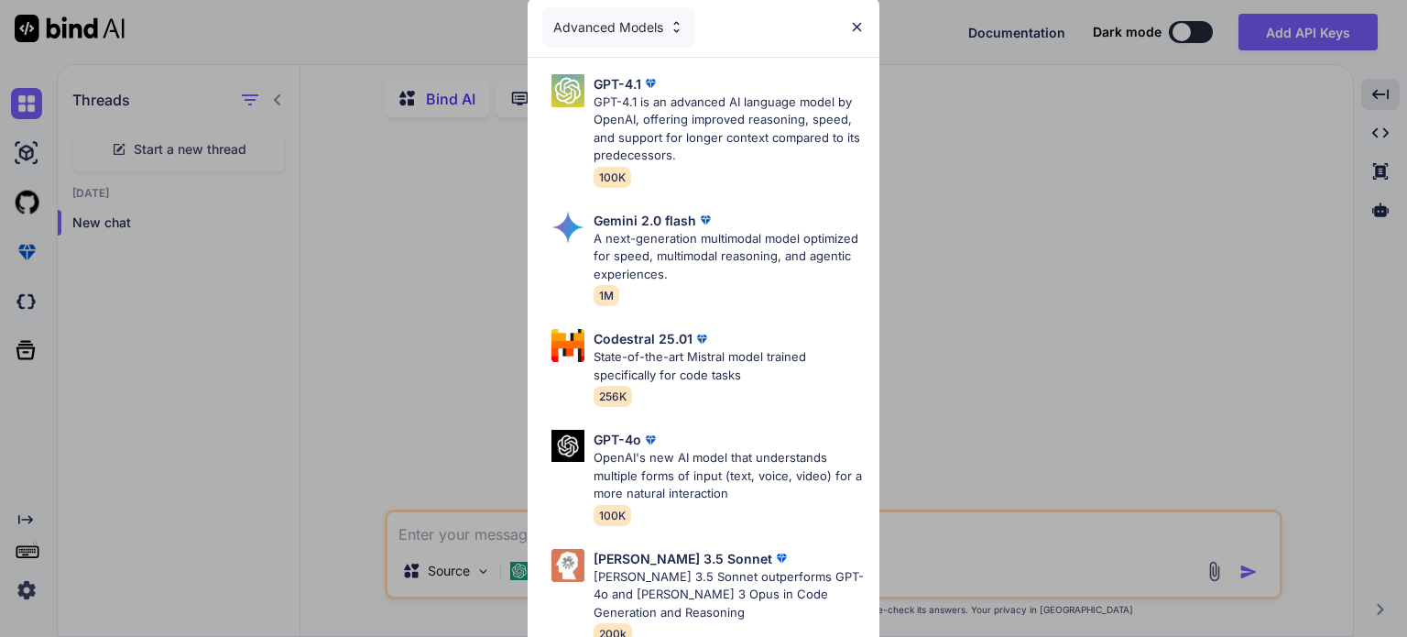
click at [621, 48] on div "Advanced Models" at bounding box center [704, 27] width 352 height 59
click at [627, 35] on div "Advanced Models" at bounding box center [618, 27] width 153 height 40
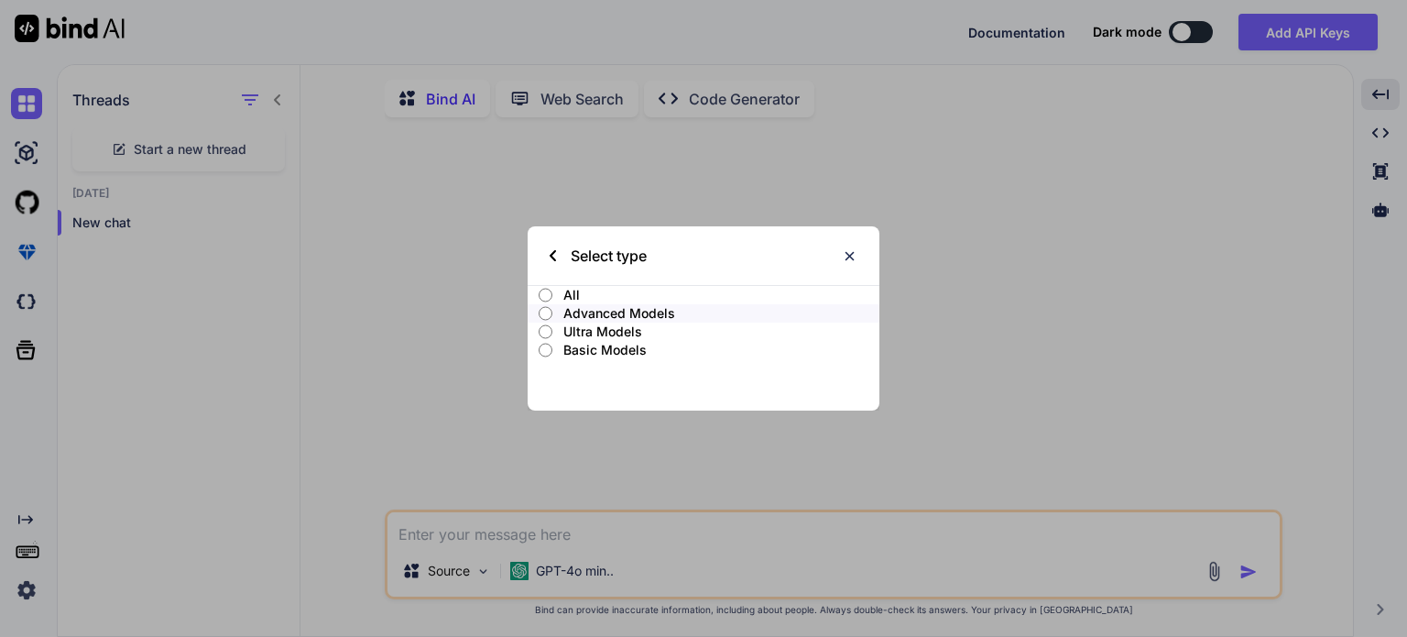
click at [615, 295] on p "All" at bounding box center [721, 295] width 316 height 18
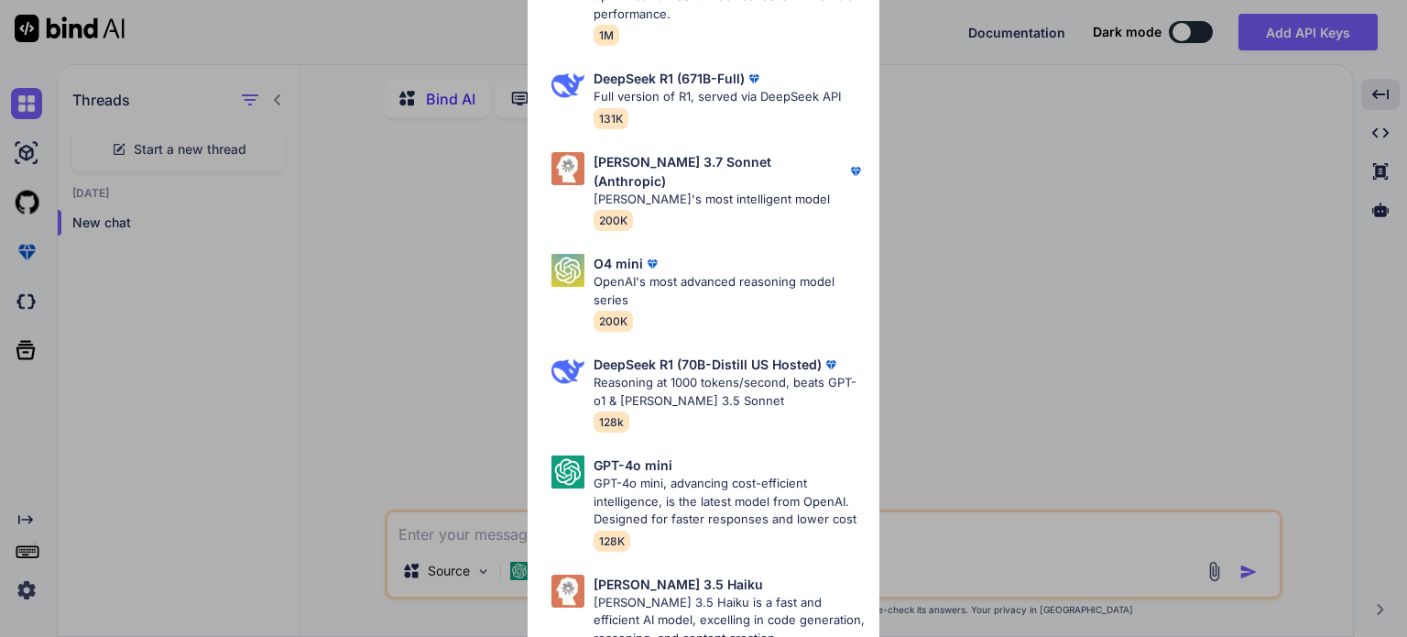
scroll to position [1058, 0]
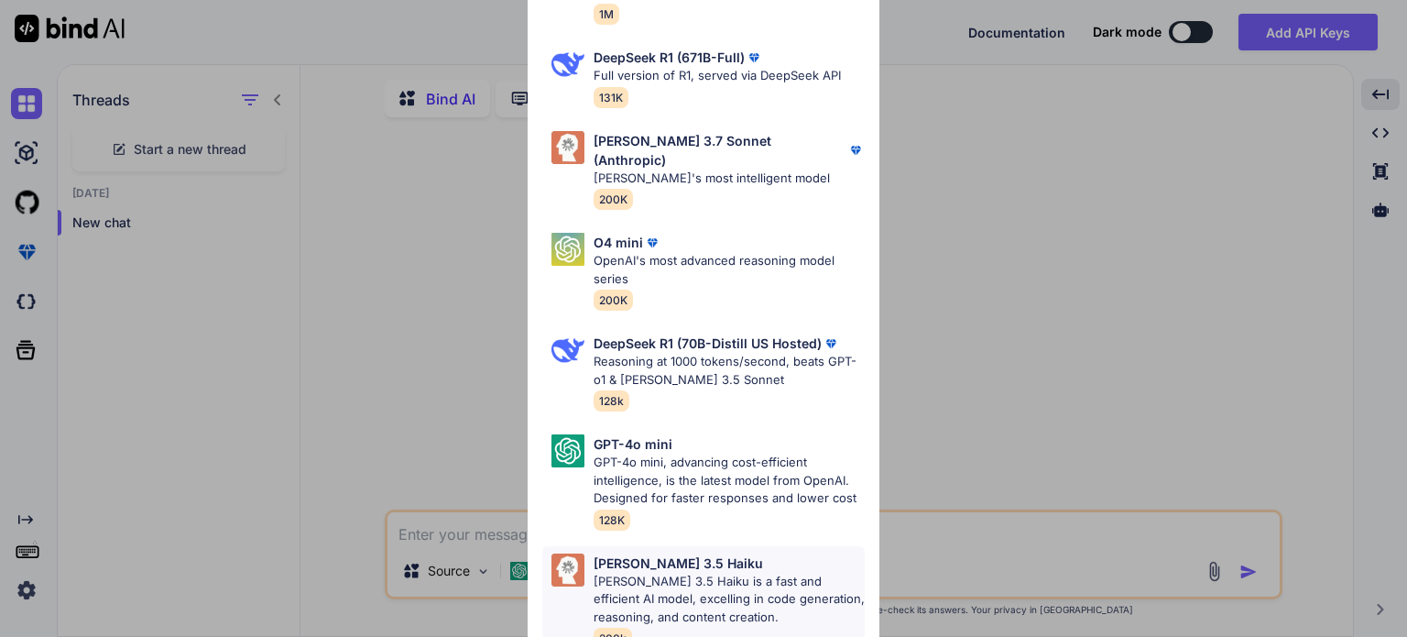
click at [780, 573] on p "[PERSON_NAME] 3.5 Haiku is a fast and efficient AI model, excelling in code gen…" at bounding box center [728, 599] width 271 height 54
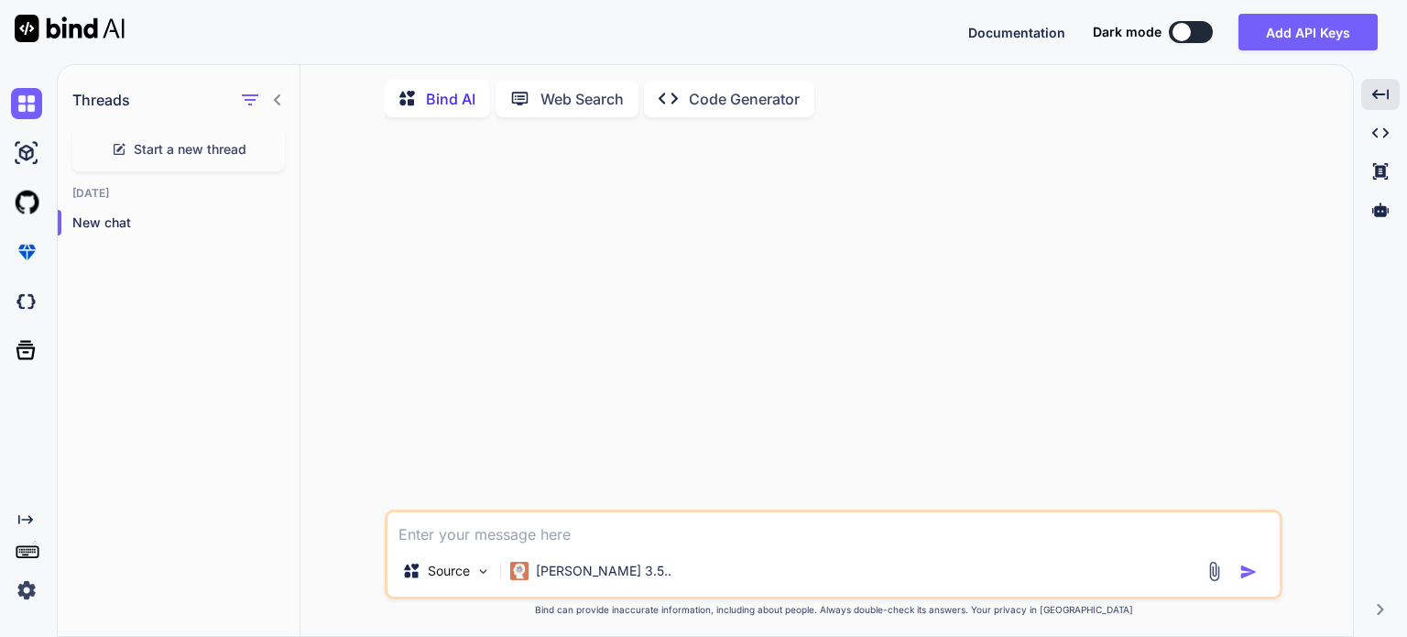
click at [1215, 581] on img at bounding box center [1213, 571] width 21 height 21
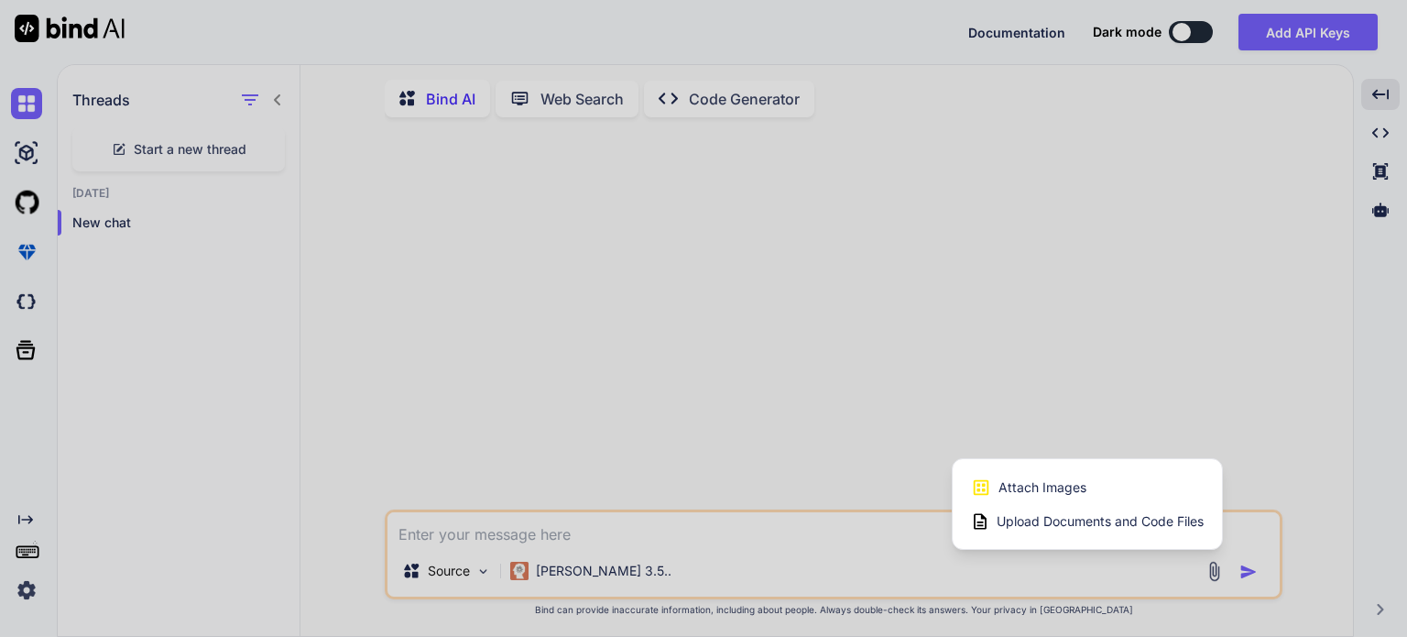
click at [1084, 526] on span "Upload Documents and Code Files" at bounding box center [1099, 521] width 207 height 18
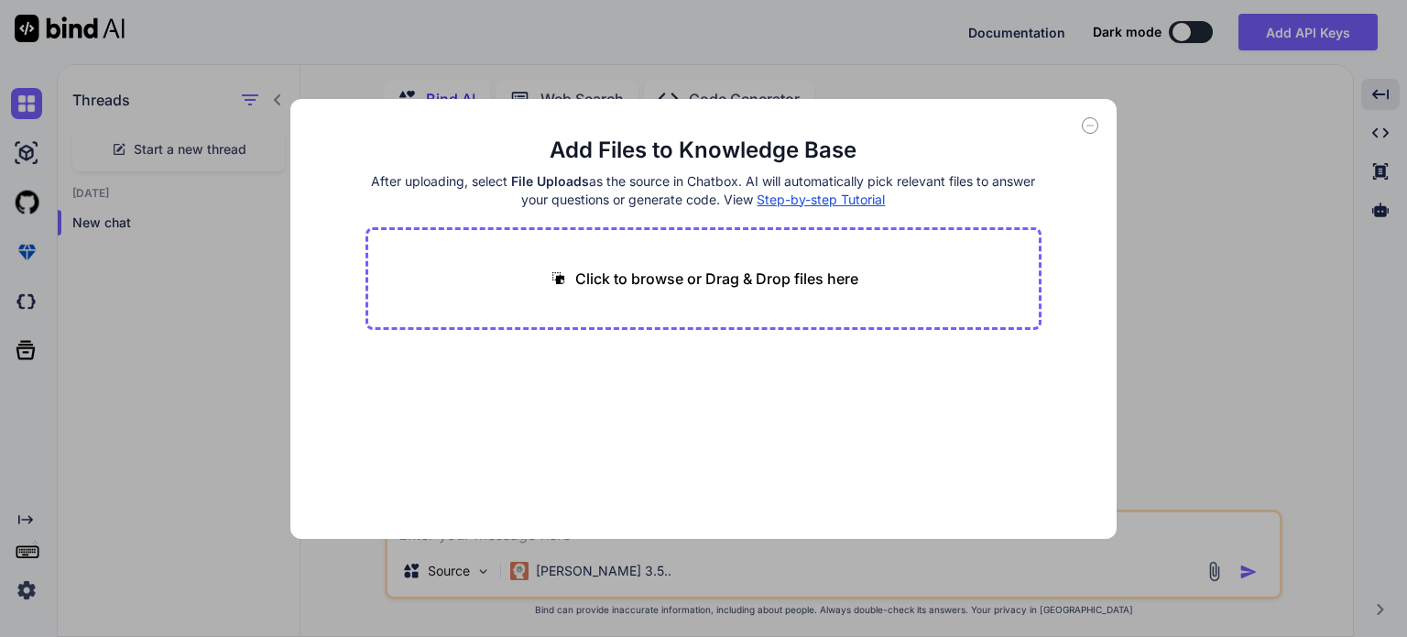
click at [689, 283] on p "Click to browse or Drag & Drop files here" at bounding box center [716, 278] width 283 height 22
type input "C:\fakepath\launcher sacha.py"
click at [1011, 479] on button "Finish" at bounding box center [1009, 483] width 64 height 37
click at [1089, 128] on icon at bounding box center [1090, 125] width 16 height 16
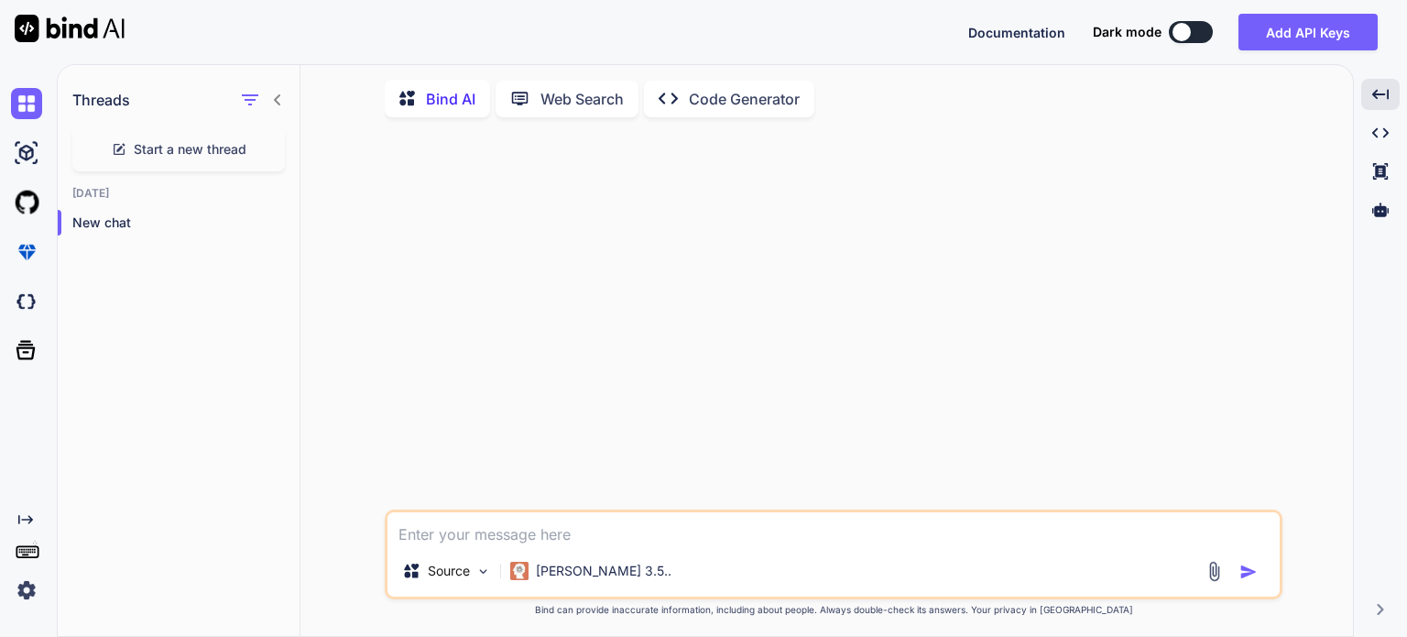
click at [731, 543] on textarea at bounding box center [833, 528] width 892 height 33
paste textarea "Traceback (most recent call last): File "c:\Users\[PERSON_NAME]\OneDrive\Docume…"
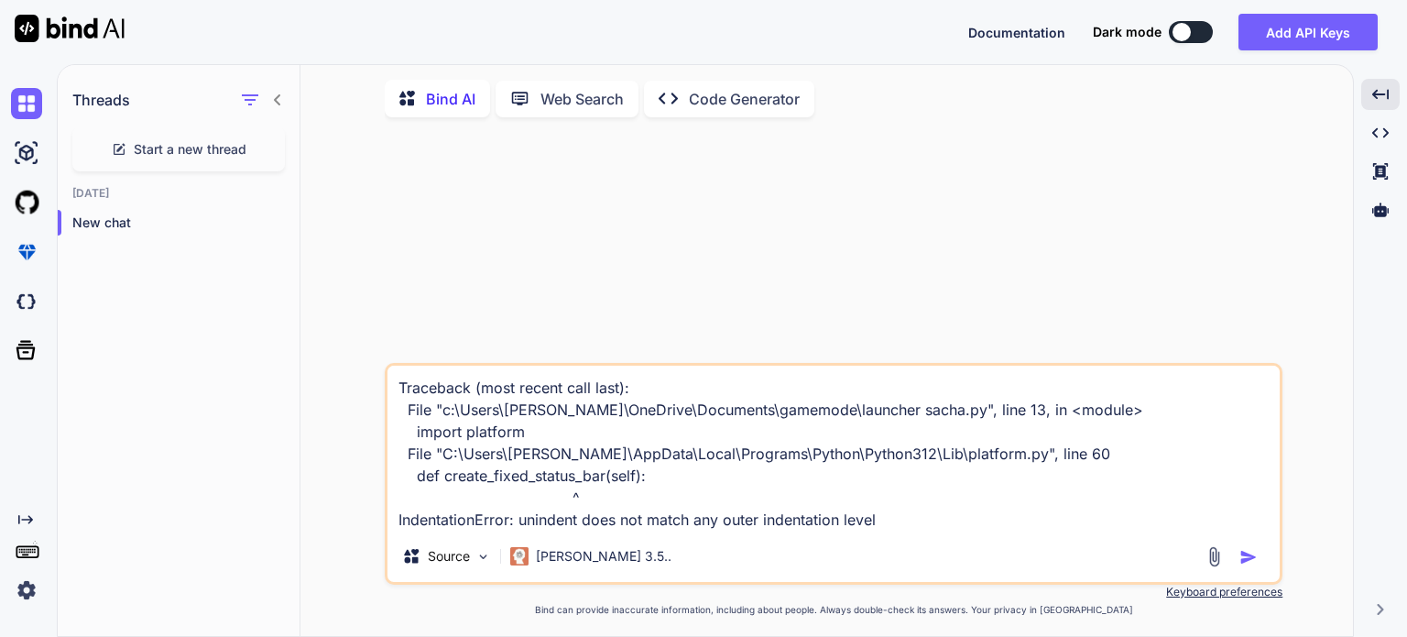
type textarea "Traceback (most recent call last): File "c:\Users\[PERSON_NAME]\OneDrive\Docume…"
click at [1235, 555] on div at bounding box center [1233, 556] width 61 height 21
click at [1205, 557] on img at bounding box center [1213, 556] width 21 height 21
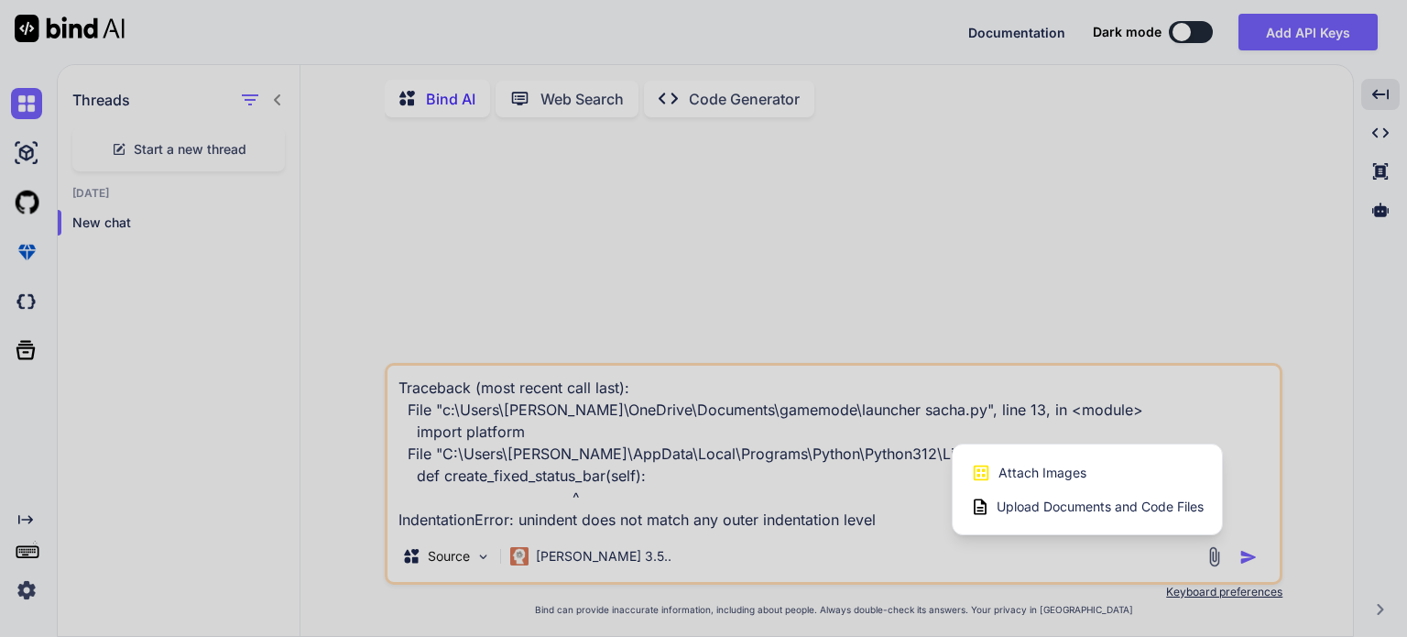
click at [1205, 557] on div at bounding box center [703, 318] width 1407 height 637
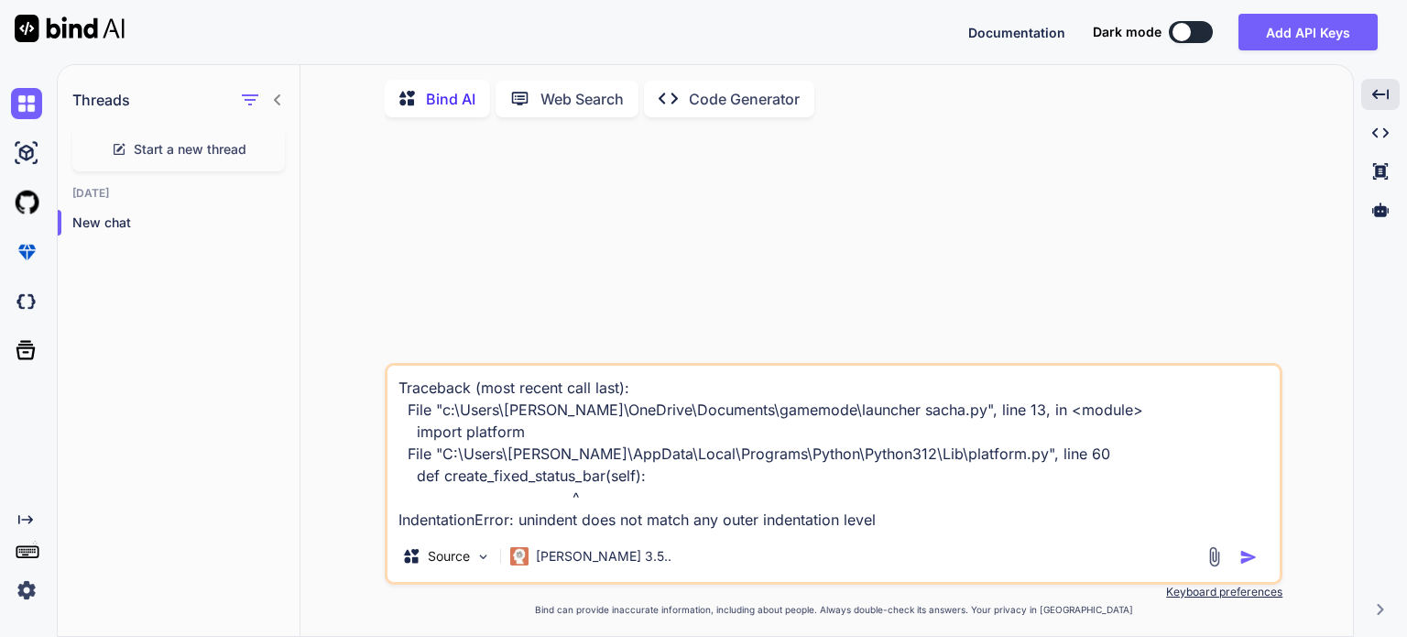
click at [1259, 561] on button "button" at bounding box center [1252, 557] width 26 height 18
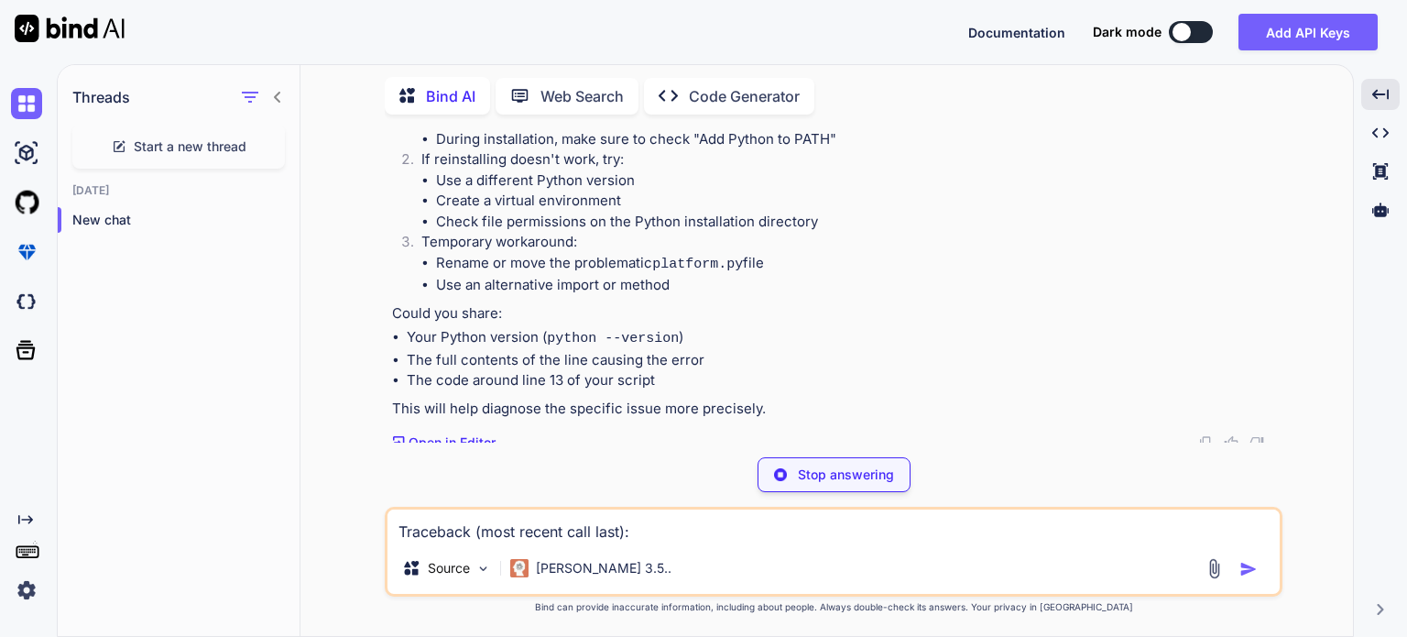
scroll to position [227, 0]
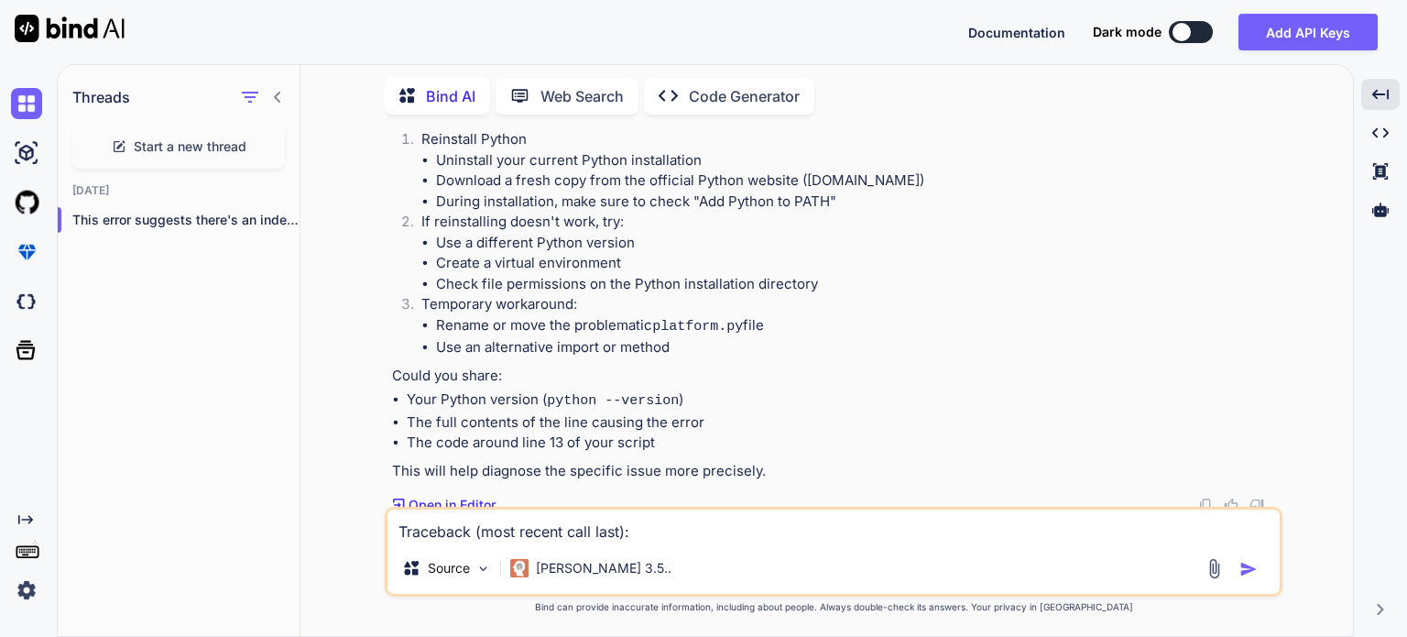
click at [700, 549] on div "Traceback (most recent call last): File "c:\Users\[PERSON_NAME]\OneDrive\Docume…" at bounding box center [834, 551] width 898 height 90
click at [744, 521] on textarea "Traceback (most recent call last): File "c:\Users\[PERSON_NAME]\OneDrive\Docume…" at bounding box center [833, 525] width 892 height 33
paste textarea "loremi dolorsi am co adip elitsed doeius tem, incididunt, utlaboreet dolore mag…"
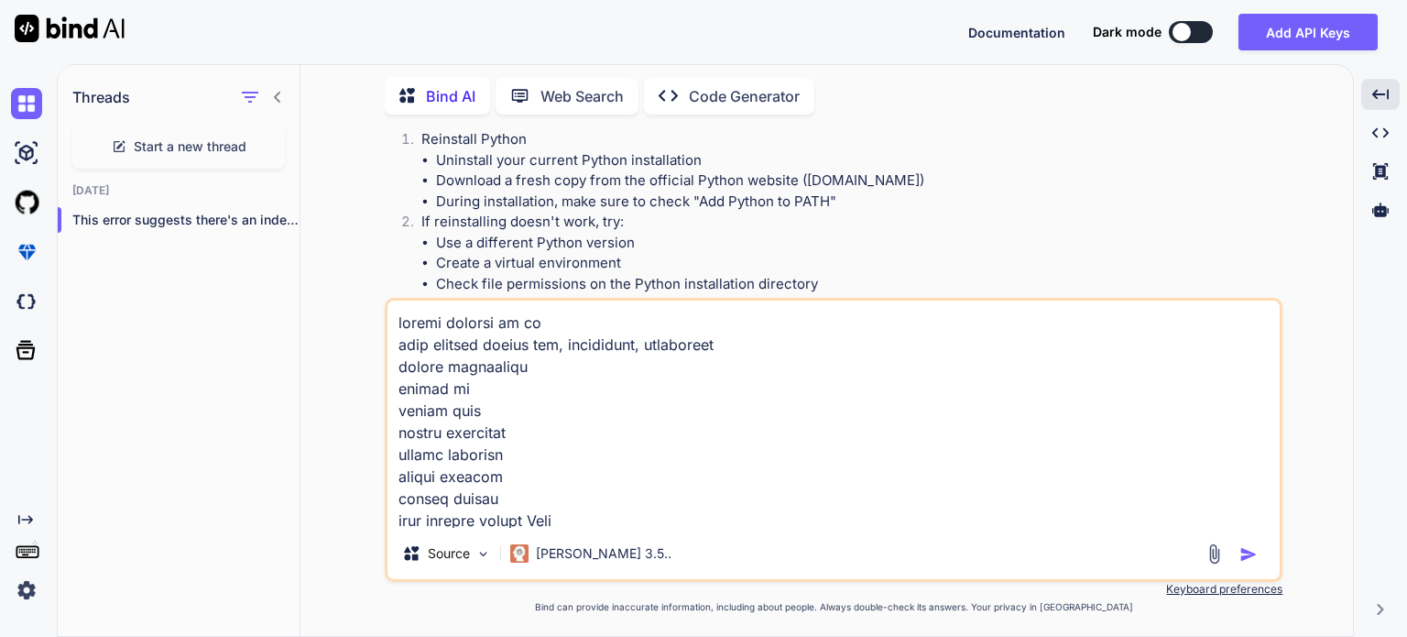
scroll to position [290, 0]
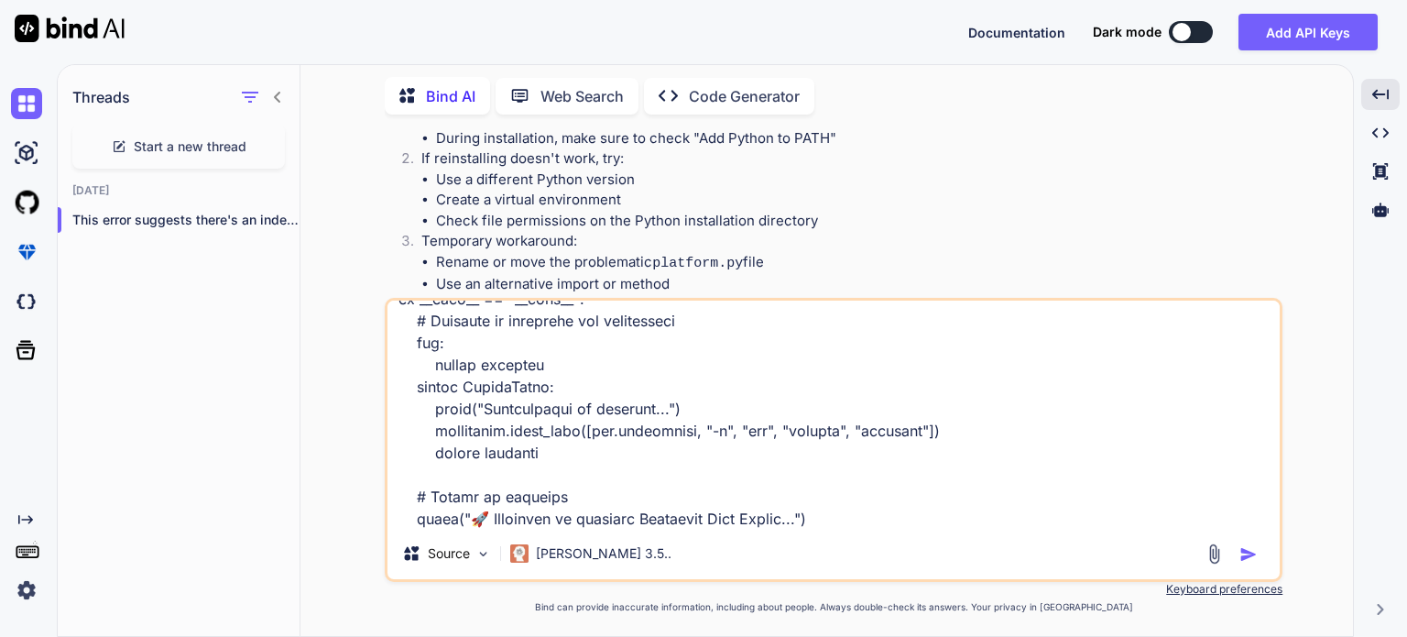
type textarea "loremi dolorsi am co adip elitsed doeius tem, incididunt, utlaboreet dolore mag…"
click at [1246, 552] on img "button" at bounding box center [1248, 554] width 18 height 18
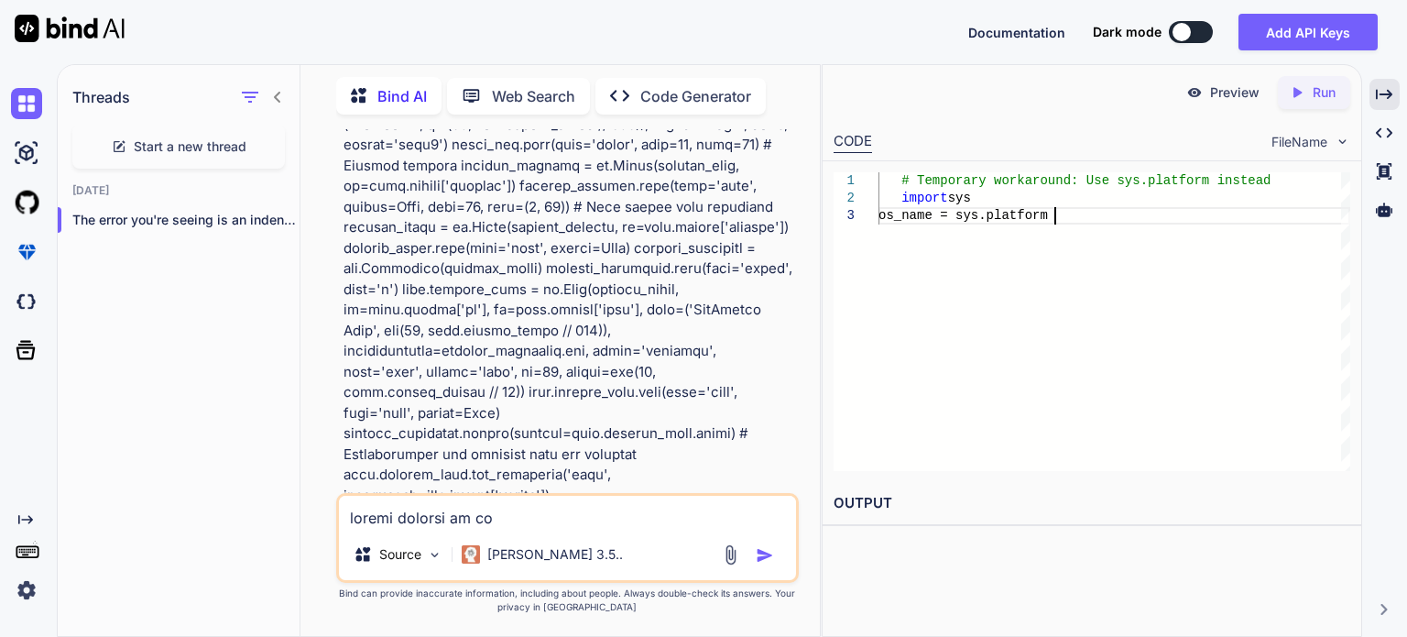
scroll to position [0, 0]
click at [1029, 253] on div "# Temporary workaround: Use sys.platform instead import sys os_name = sys.platf…" at bounding box center [1114, 321] width 472 height 299
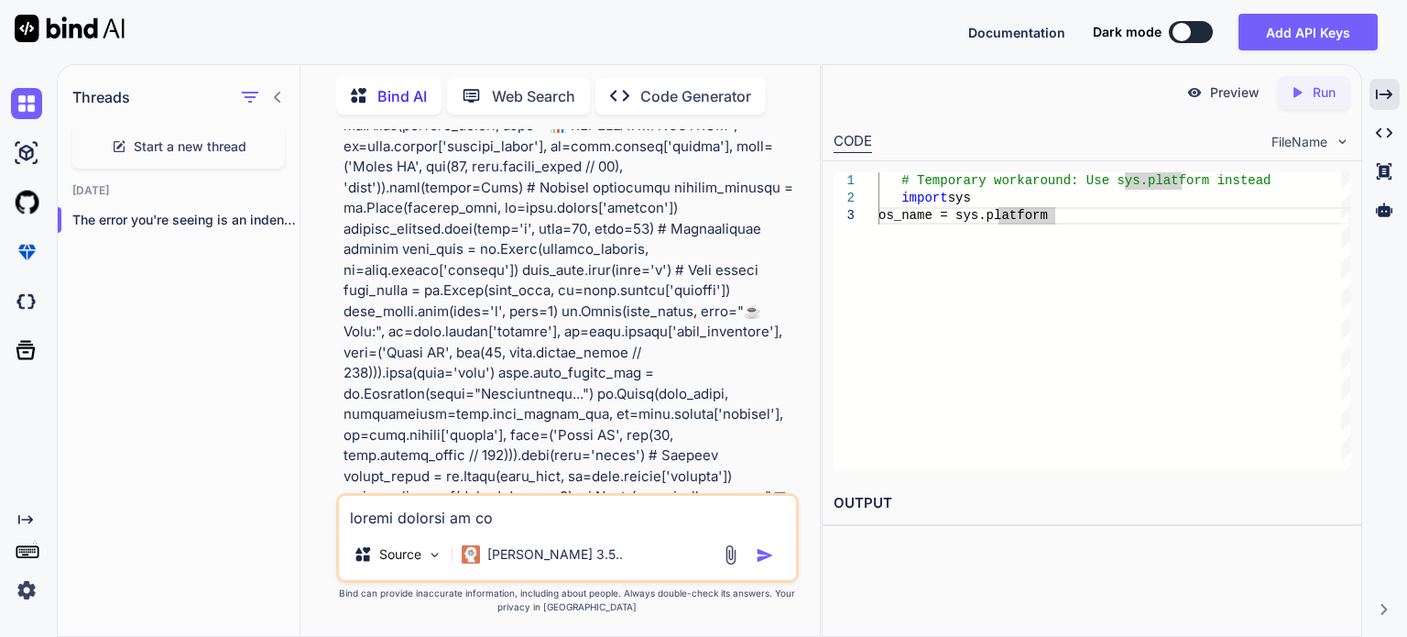
scroll to position [18946, 0]
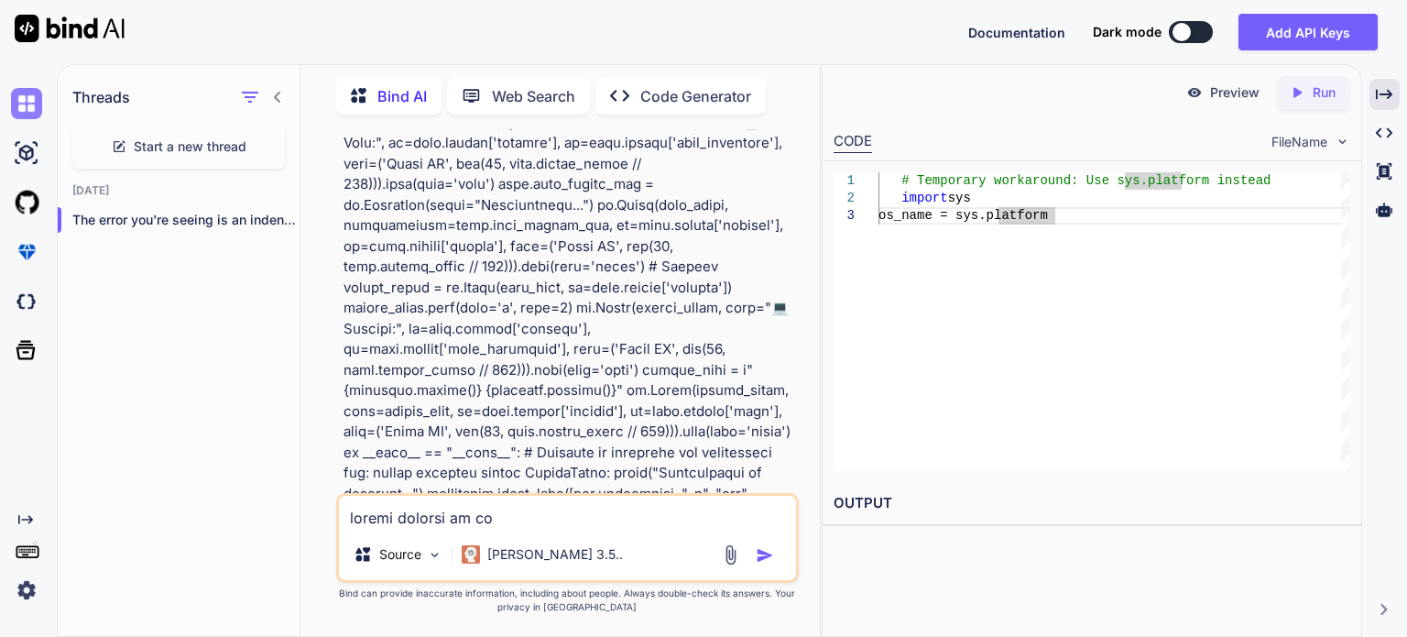
click at [18, 93] on img at bounding box center [26, 103] width 31 height 31
